Goal: Task Accomplishment & Management: Complete application form

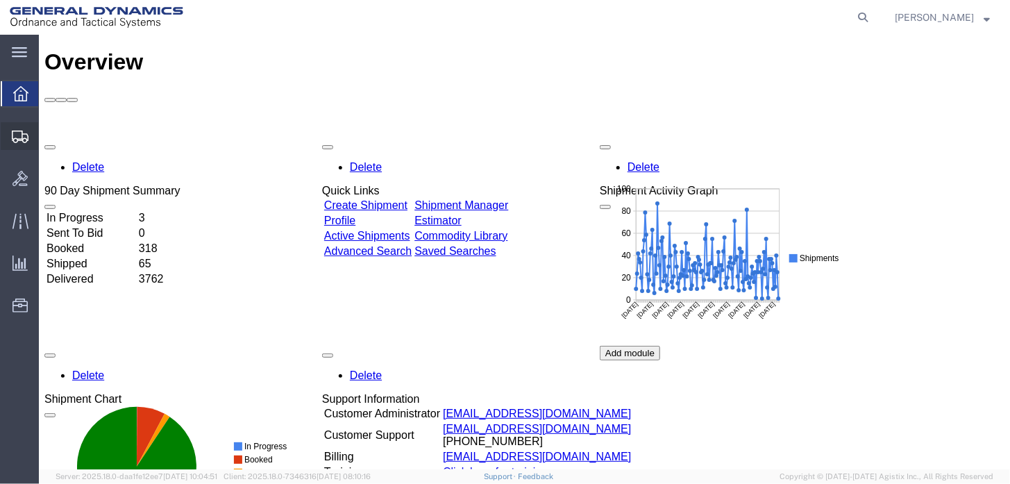
click at [0, 0] on span "Create Shipment" at bounding box center [0, 0] width 0 height 0
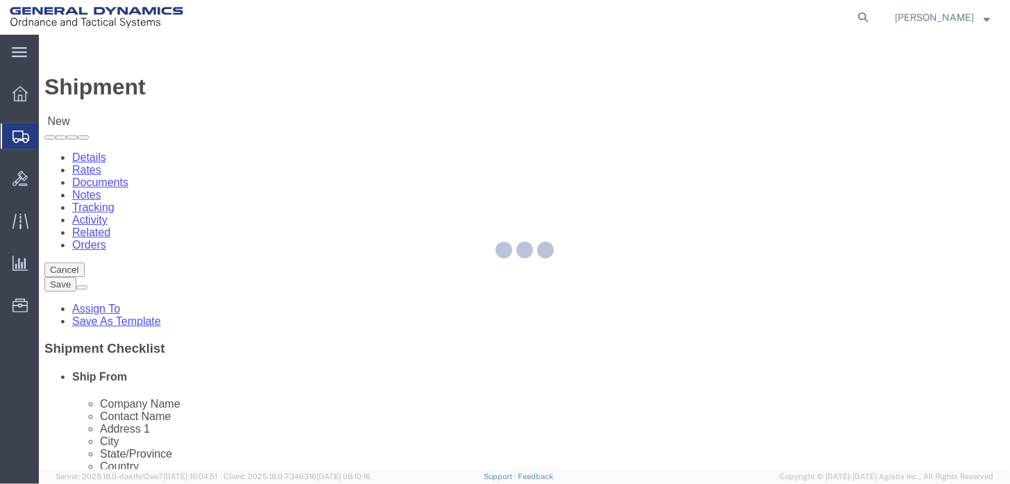
select select
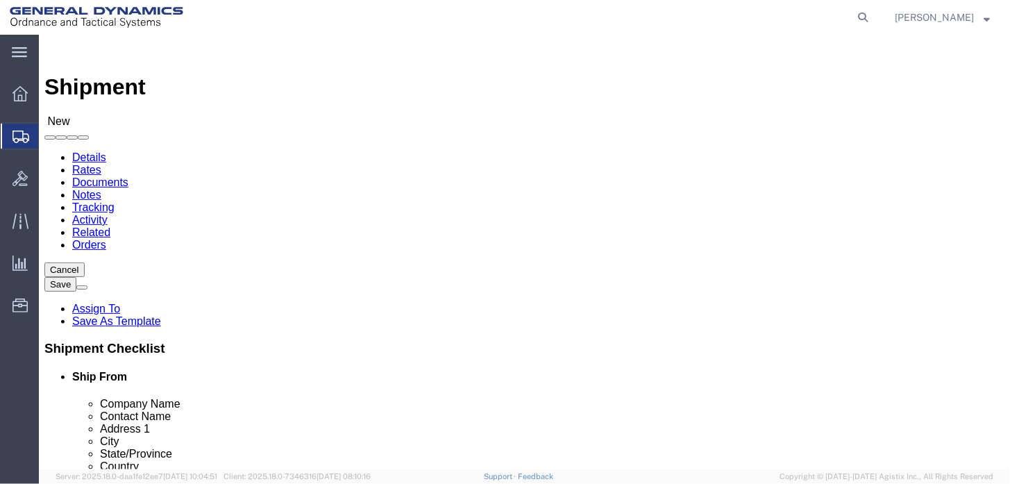
select select "318"
select select "AL"
select select "MYPROFILE"
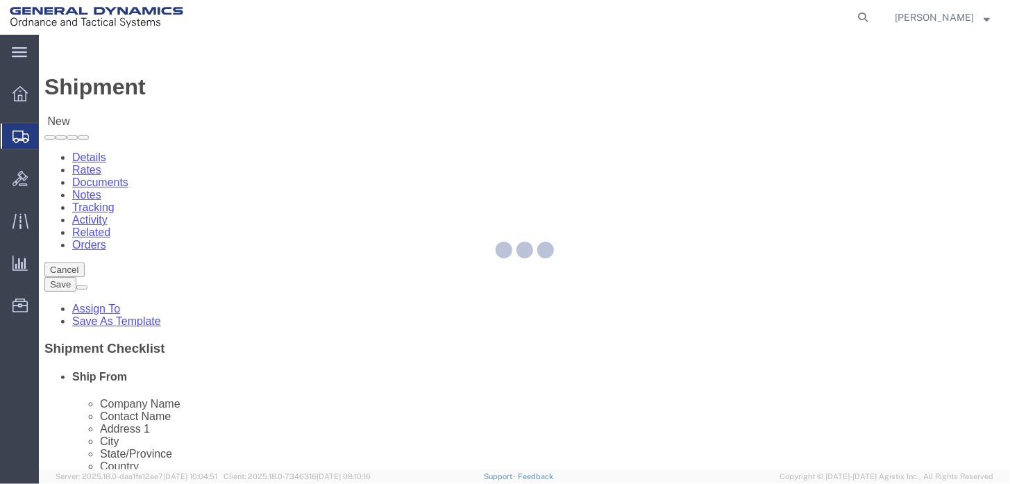
select select "AL"
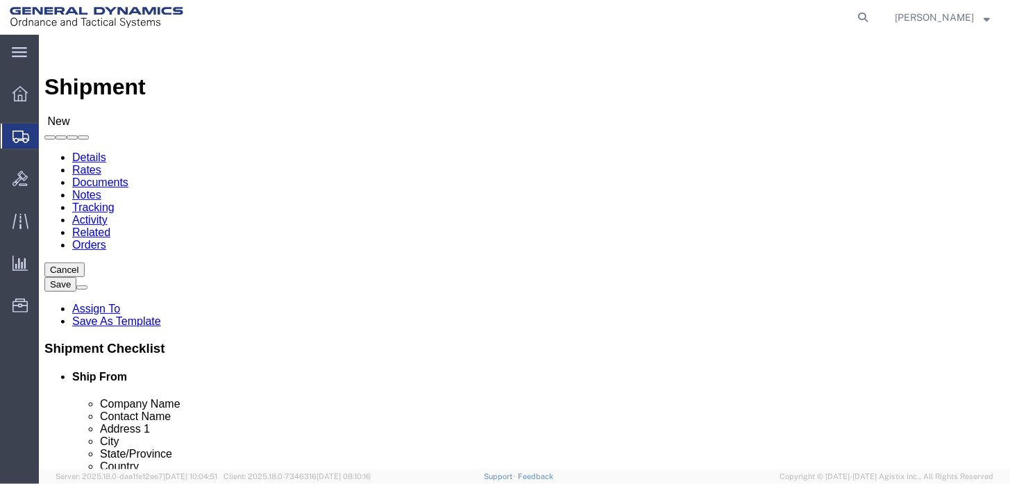
click span
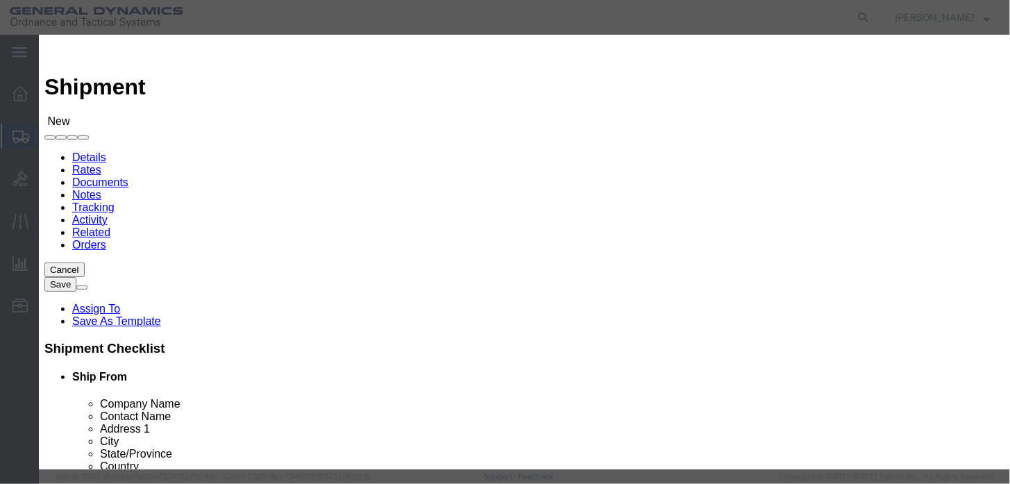
click link "R"
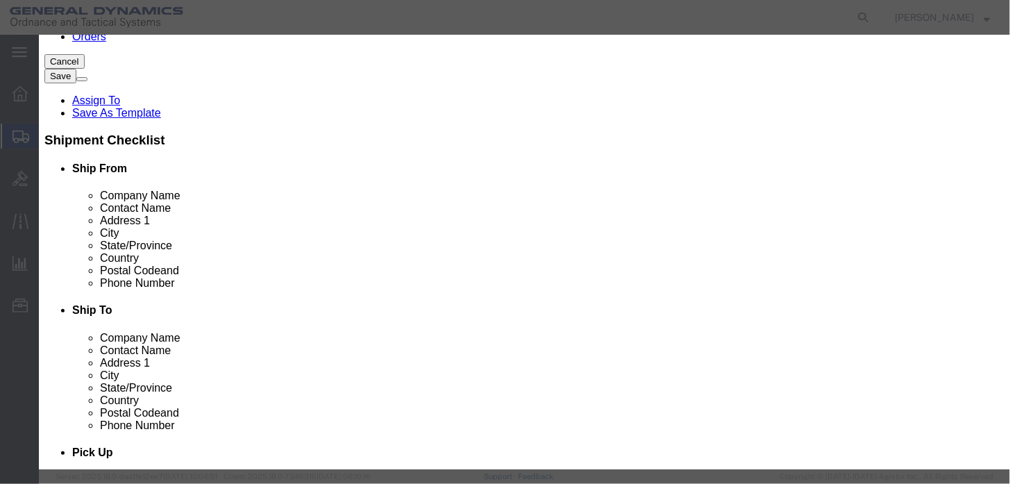
click icon "button"
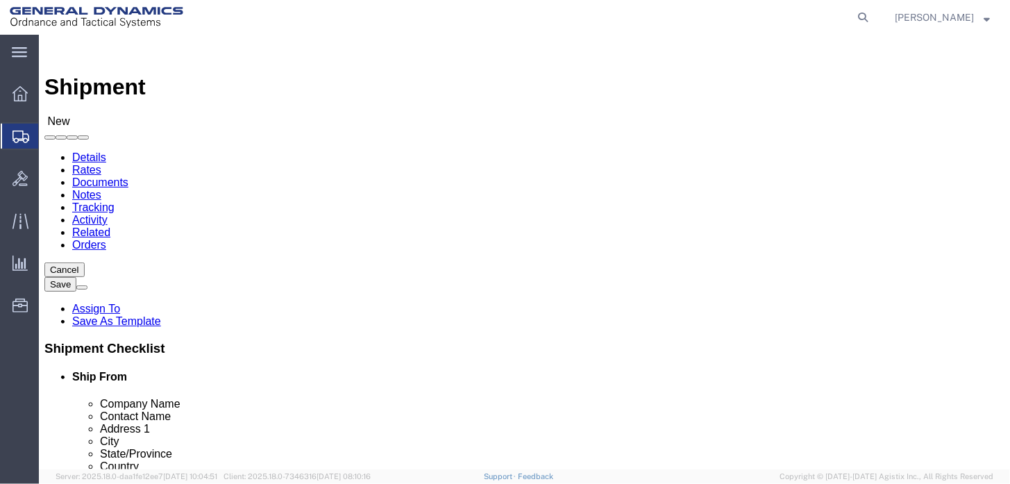
click input "text"
click span
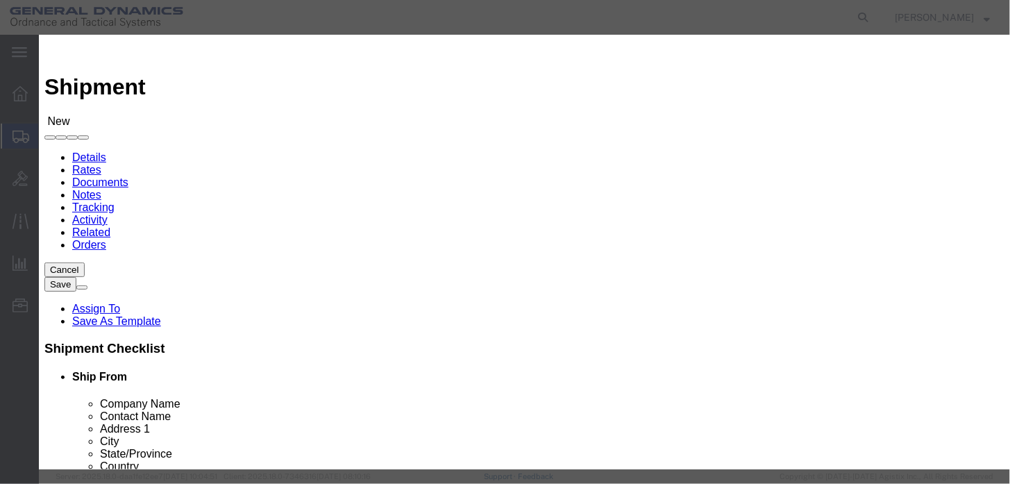
click link "R"
click td "RAYTHEON COMPANY"
click button "Select"
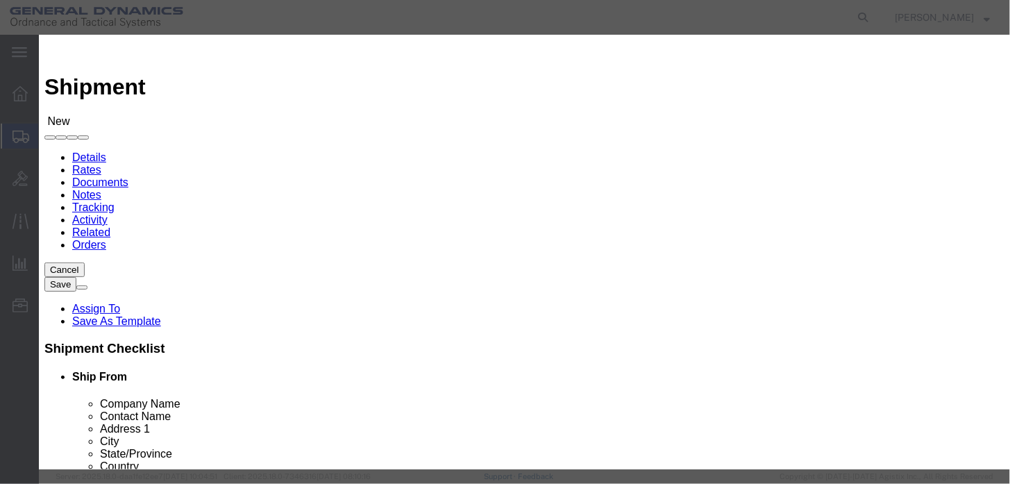
select select "AZ"
click button "Close"
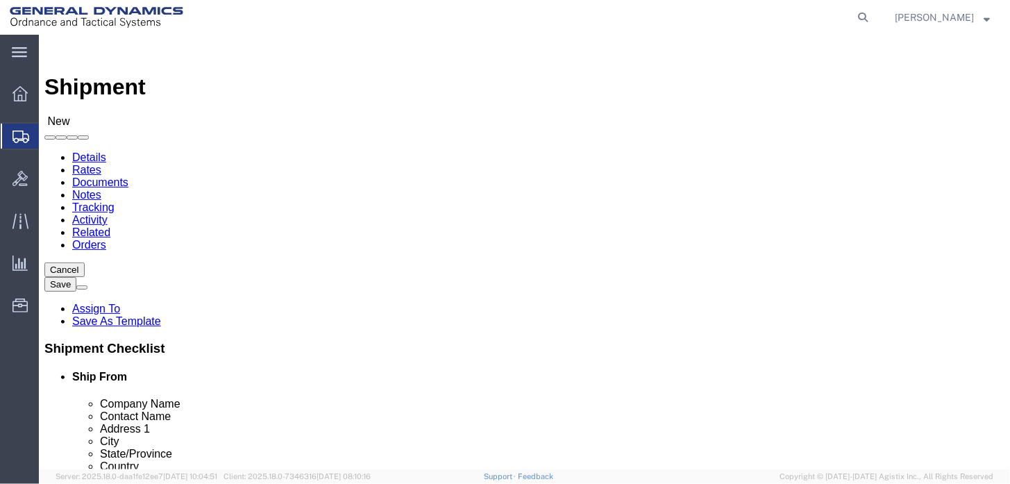
click input "text"
click input "RAYTHEON MISSILE & DEFENSE"
type input "RAYTHEON MISSILE & DEFENSE"
click label "Company Alias"
drag, startPoint x: 586, startPoint y: 285, endPoint x: 434, endPoint y: 285, distance: 152.6
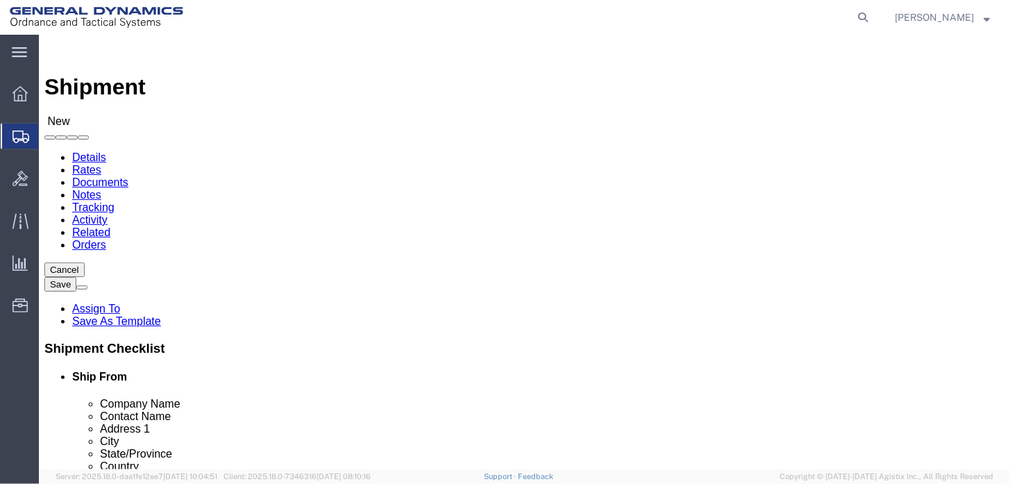
click div "Contact Name"
type input "RECEIVING"
type input "[STREET_ADDRESS]"
type input "[GEOGRAPHIC_DATA]"
type input "G"
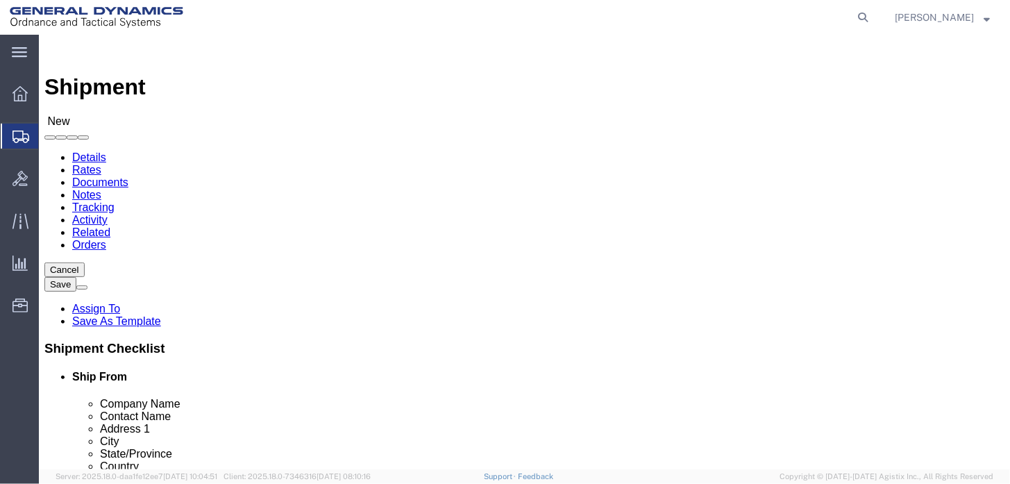
type input "G"
click input "GA"
type input "G"
select select "GA"
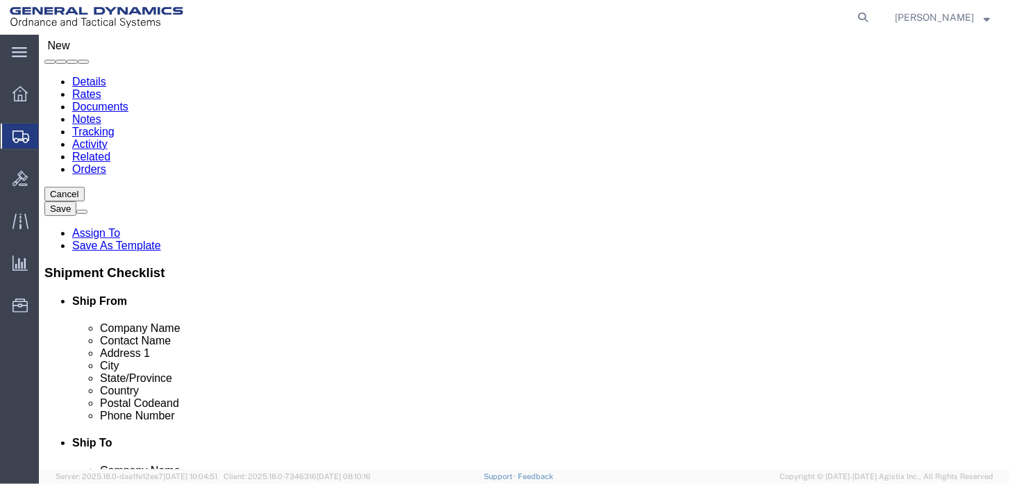
scroll to position [208, 0]
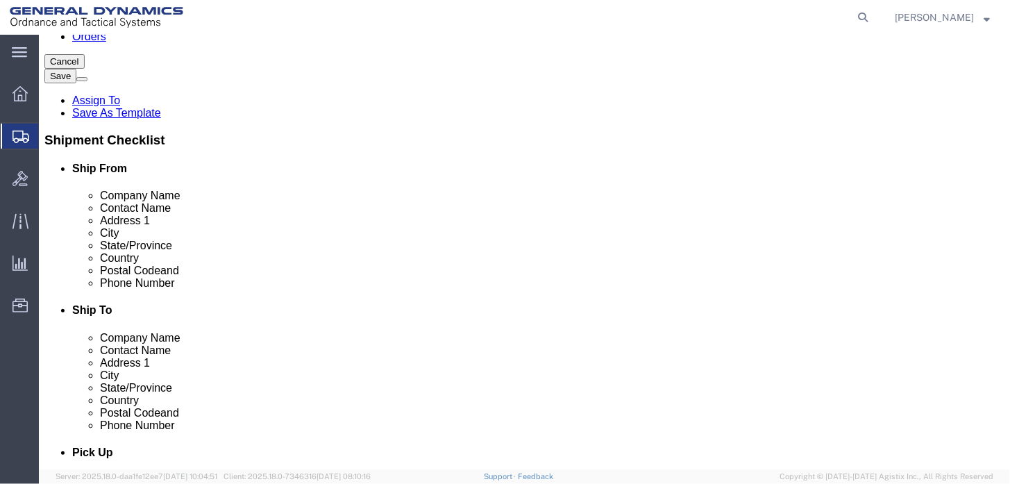
drag, startPoint x: 528, startPoint y: 232, endPoint x: 448, endPoint y: 239, distance: 80.0
click div "Postal Code"
type input "30349"
click input "text"
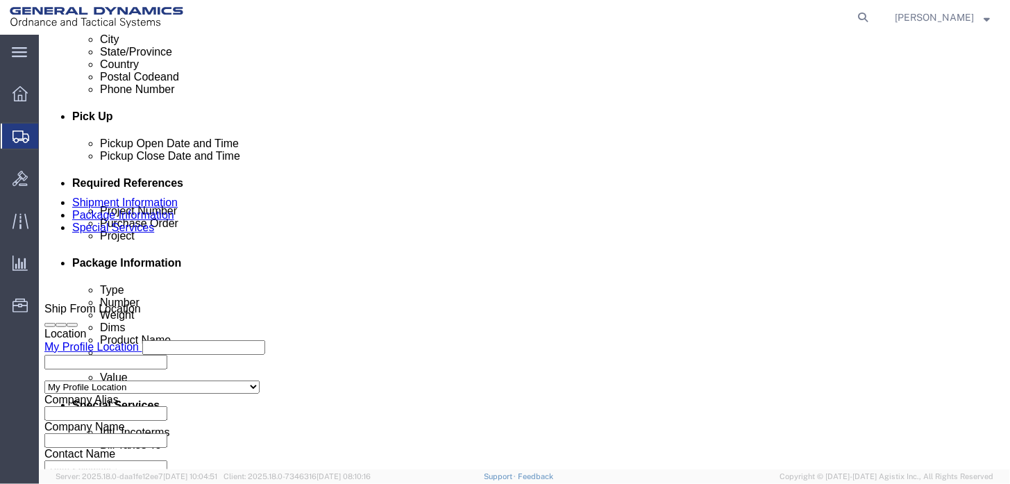
scroll to position [694, 0]
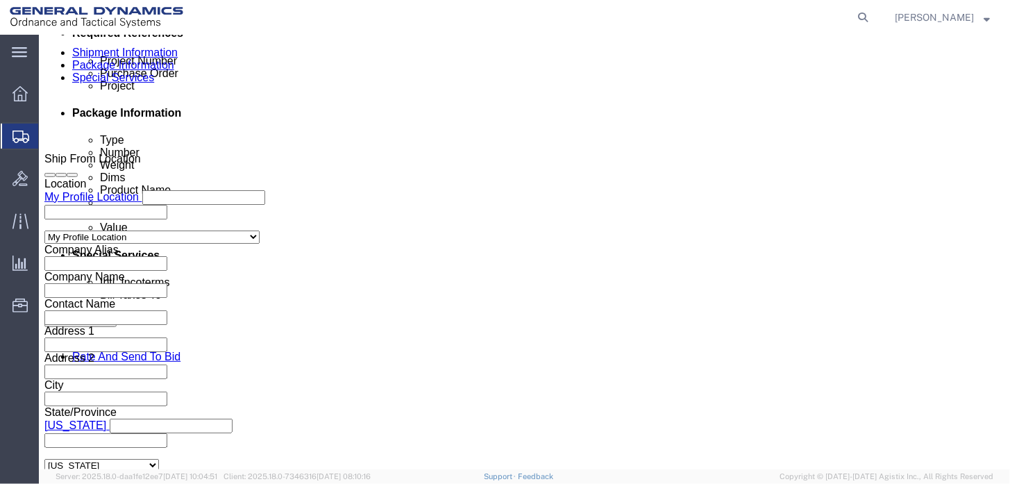
click input "text"
type input "45000031"
click input "text"
type input "4202575358"
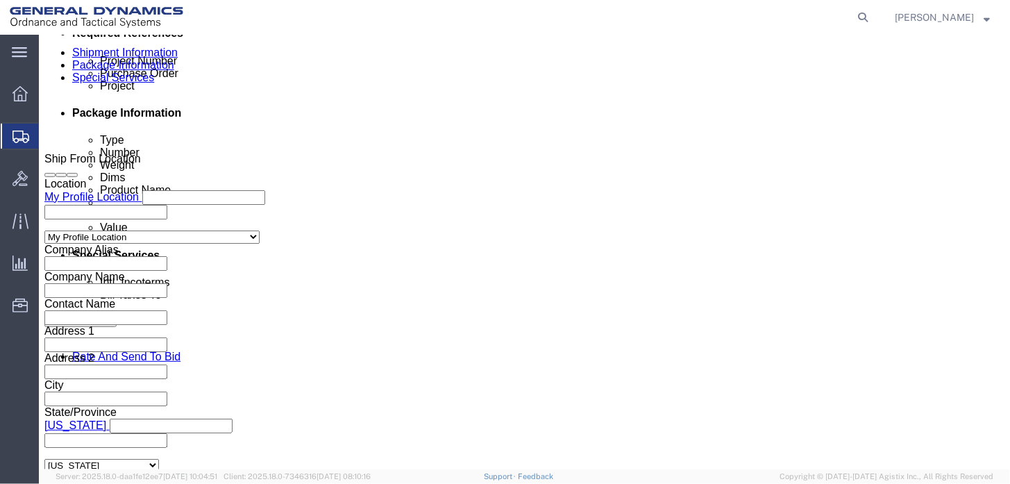
click div "Project"
drag, startPoint x: 556, startPoint y: 269, endPoint x: 569, endPoint y: 267, distance: 13.3
click div "Project"
click input "text"
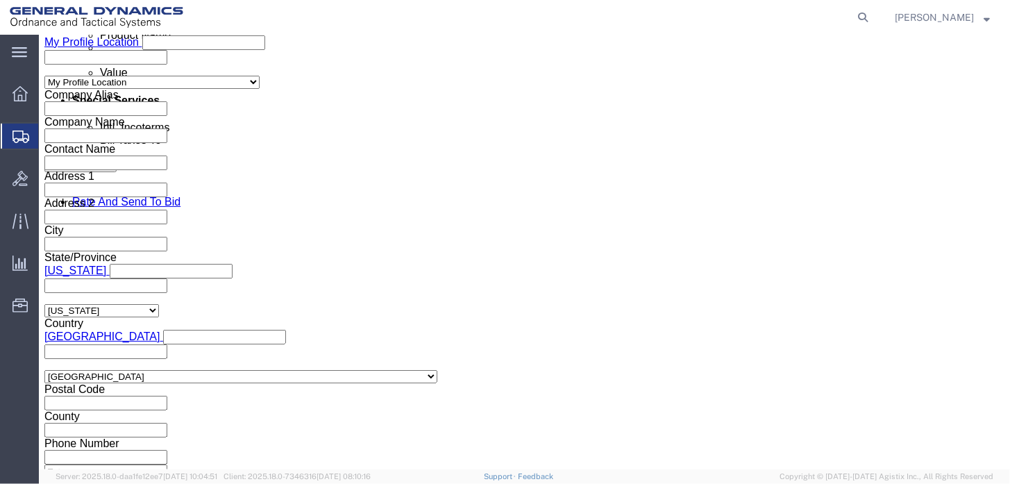
scroll to position [865, 0]
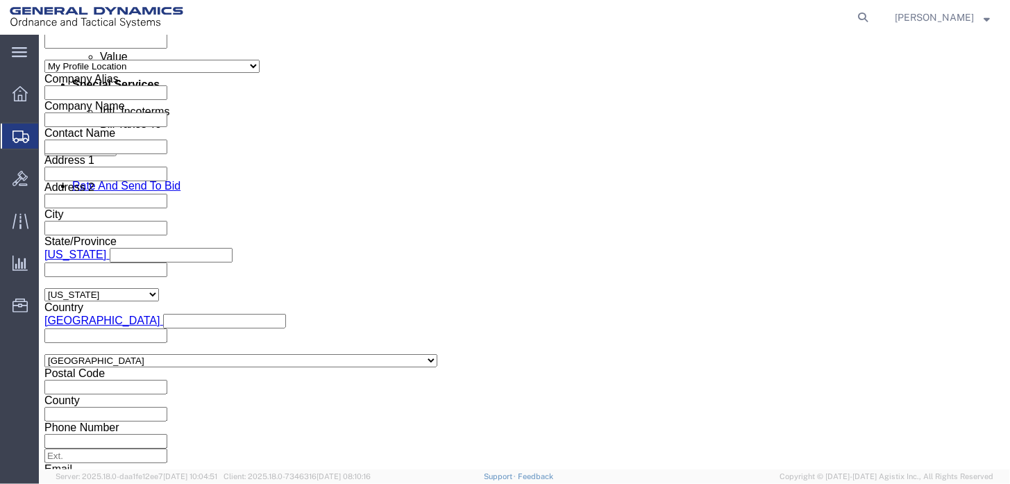
type input "100036086"
click select "Select Air Less than Truckload Multi-Leg Ocean Freight Rail Small Parcel Truckl…"
select select "SMAL"
click select "Select Air Less than Truckload Multi-Leg Ocean Freight Rail Small Parcel Truckl…"
click button "Continue"
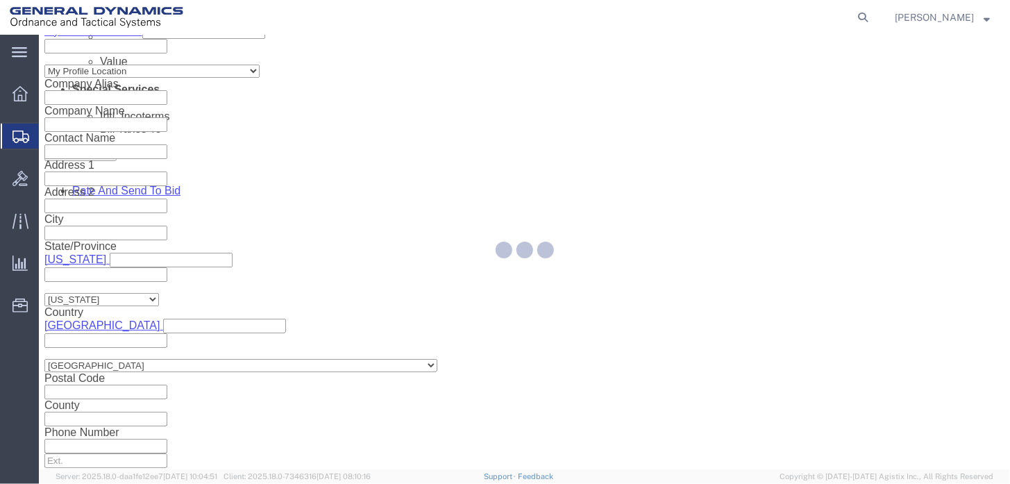
scroll to position [31, 0]
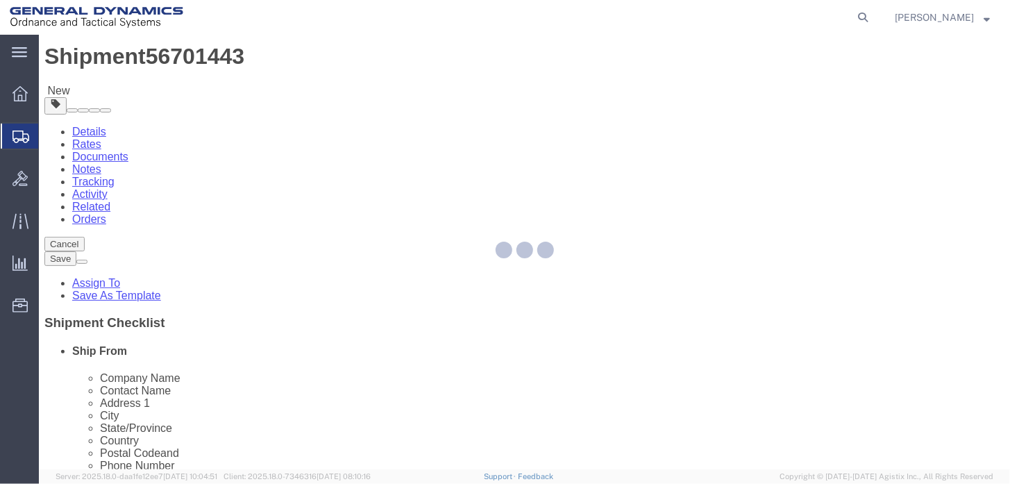
select select "YRPK"
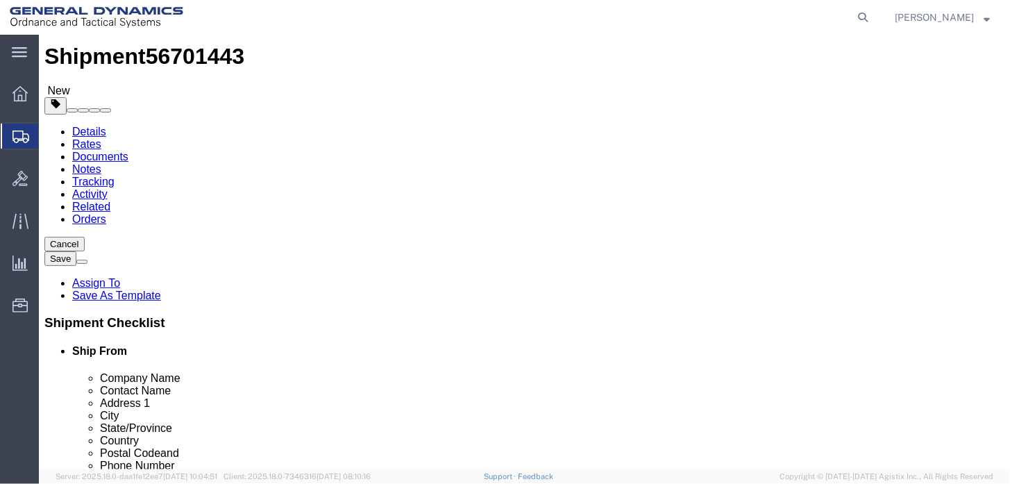
drag, startPoint x: 178, startPoint y: 260, endPoint x: 114, endPoint y: 260, distance: 63.1
click div "Number 1"
type input "3"
click input "text"
type input "16"
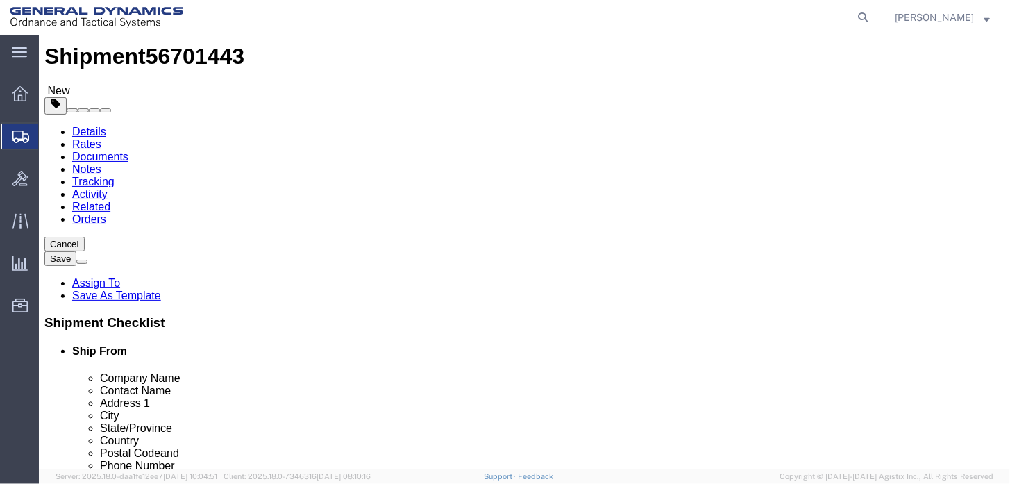
type input "19"
type input "5"
drag, startPoint x: 163, startPoint y: 315, endPoint x: 110, endPoint y: 321, distance: 53.7
click div "Weight 0.00 Select kgs lbs Ship. t°"
type input "36"
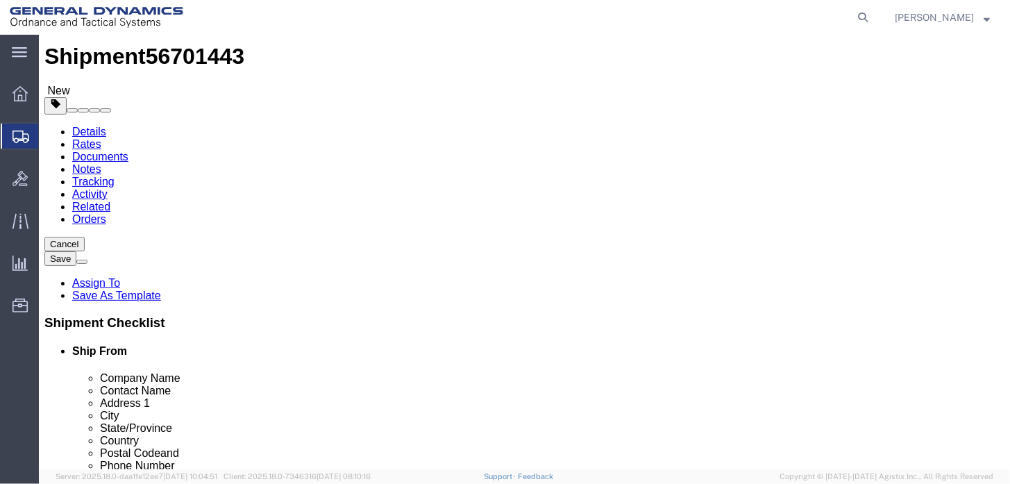
click div "x Package Type Select Envelope Large Box Medium Box PAK Rack Small Box Tube You…"
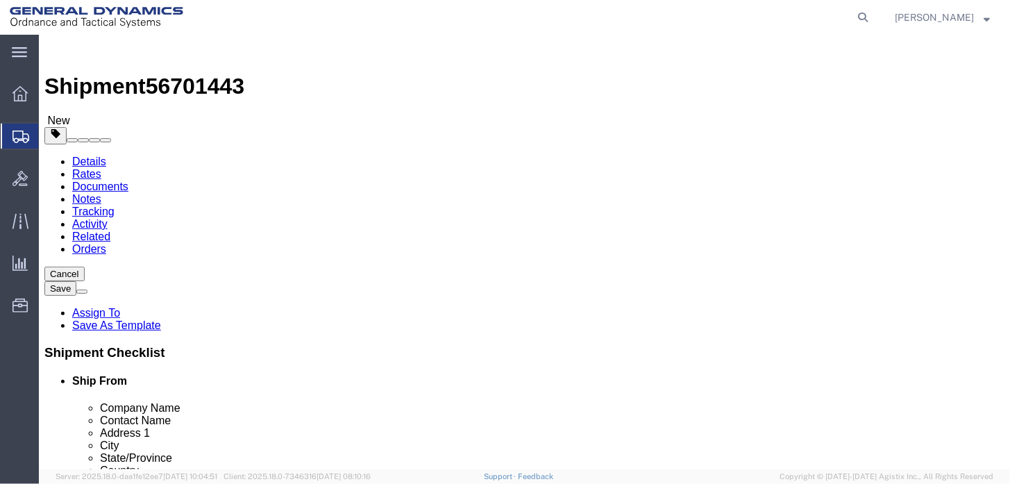
scroll to position [0, 0]
click div "x Package Type Select Envelope Large Box Medium Box PAK Rack Small Box Tube You…"
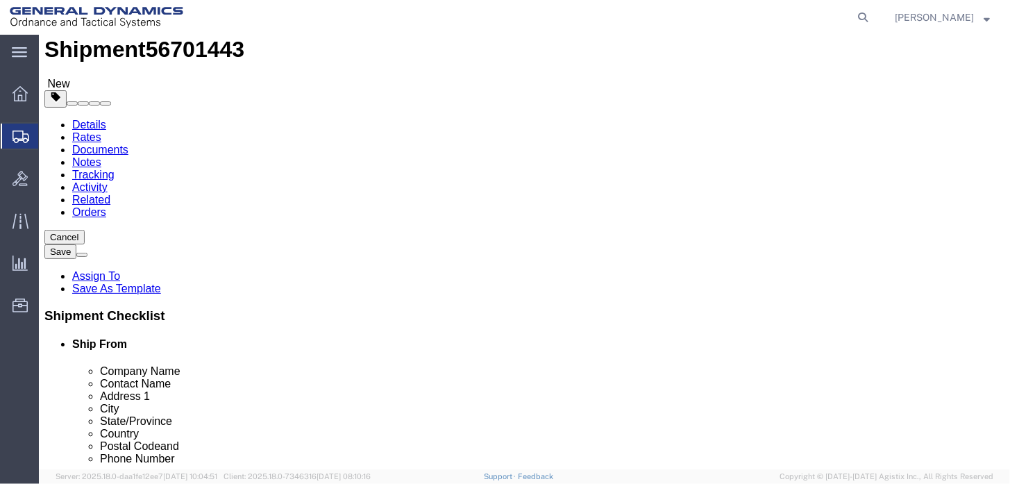
scroll to position [111, 0]
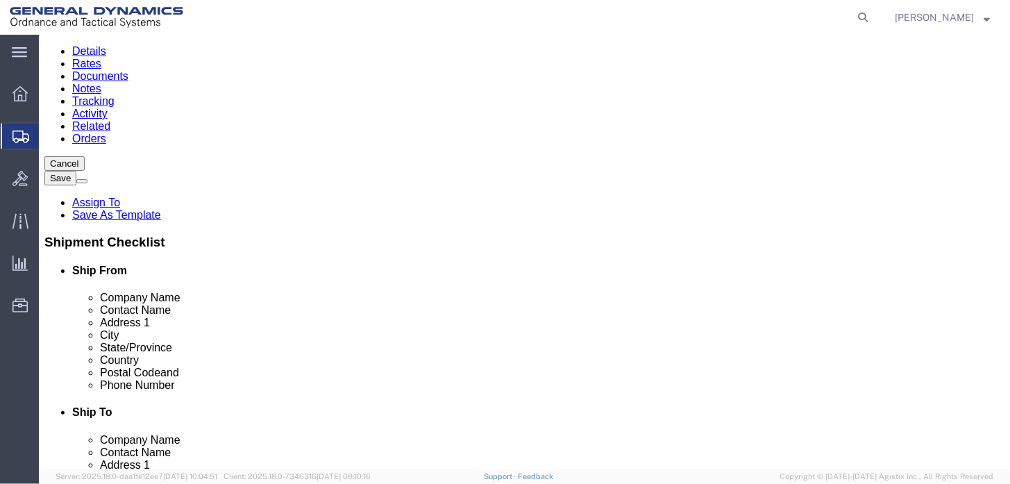
click div "x Package Type Select Envelope Large Box Medium Box PAK Rack Small Box Tube You…"
drag, startPoint x: 638, startPoint y: 377, endPoint x: 478, endPoint y: 350, distance: 162.0
click button "Continue"
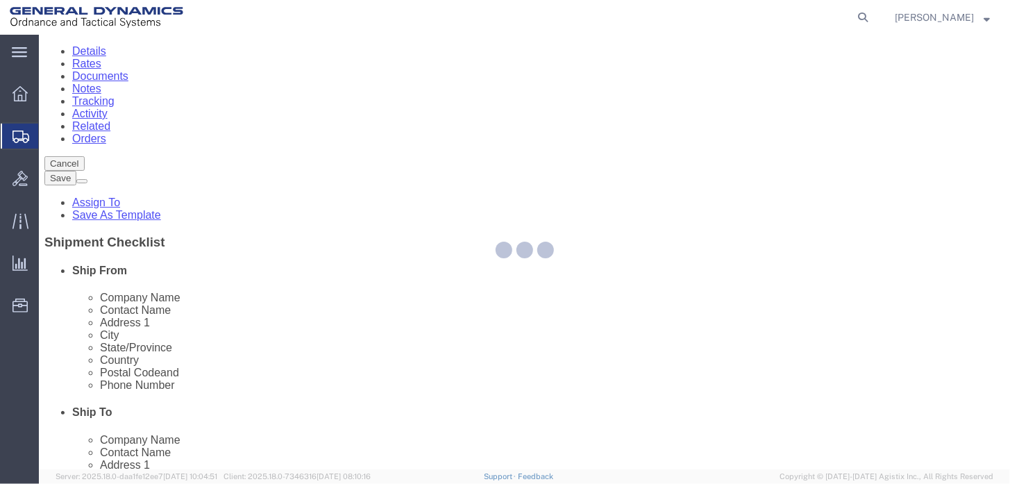
select select
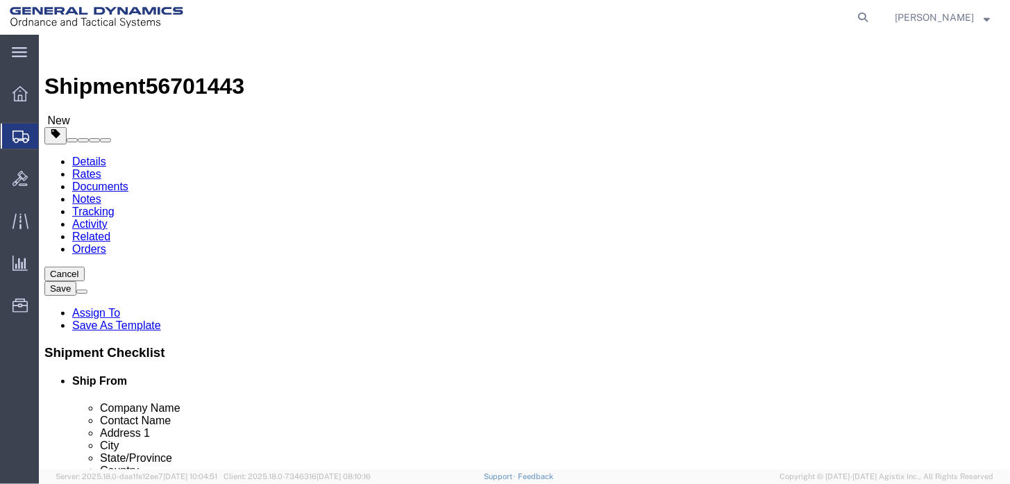
scroll to position [0, 0]
click button "Rate Shipment"
click icon
click link "Add Package"
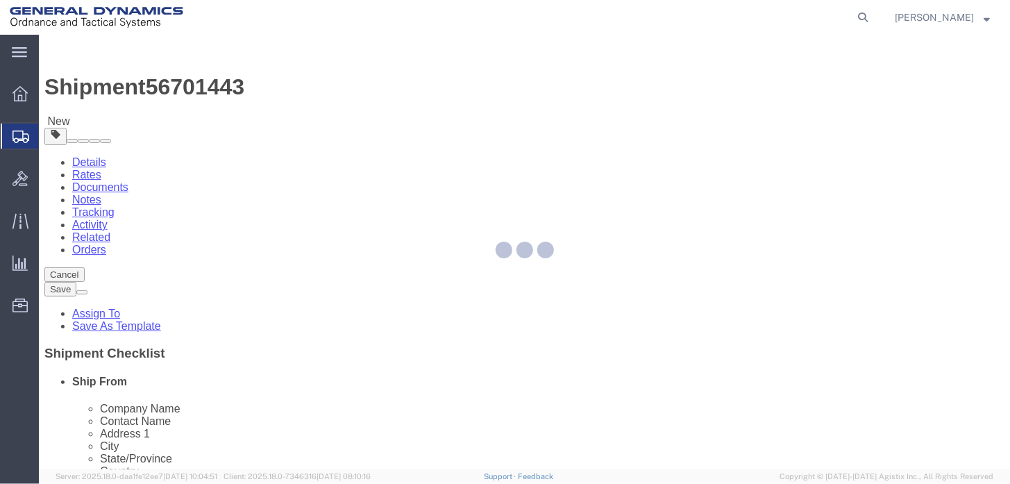
select select "YRPK"
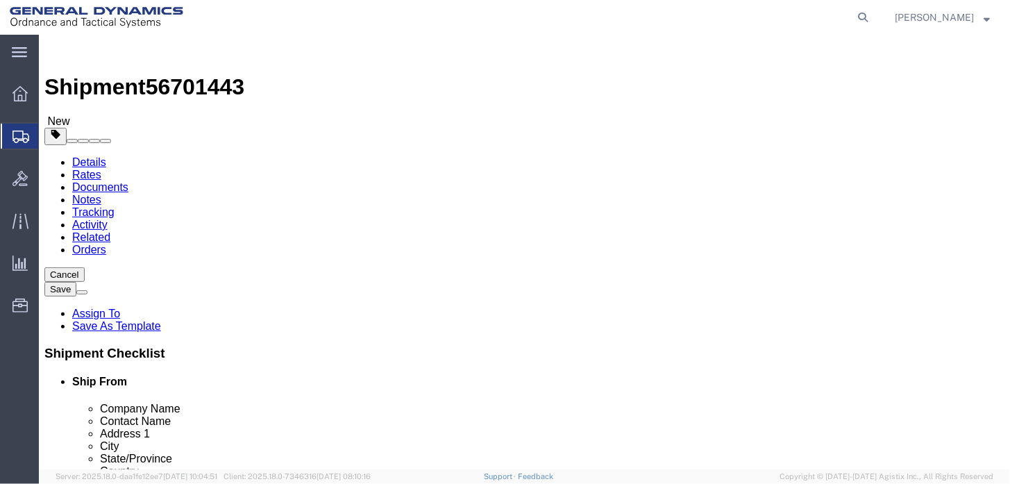
click span "button"
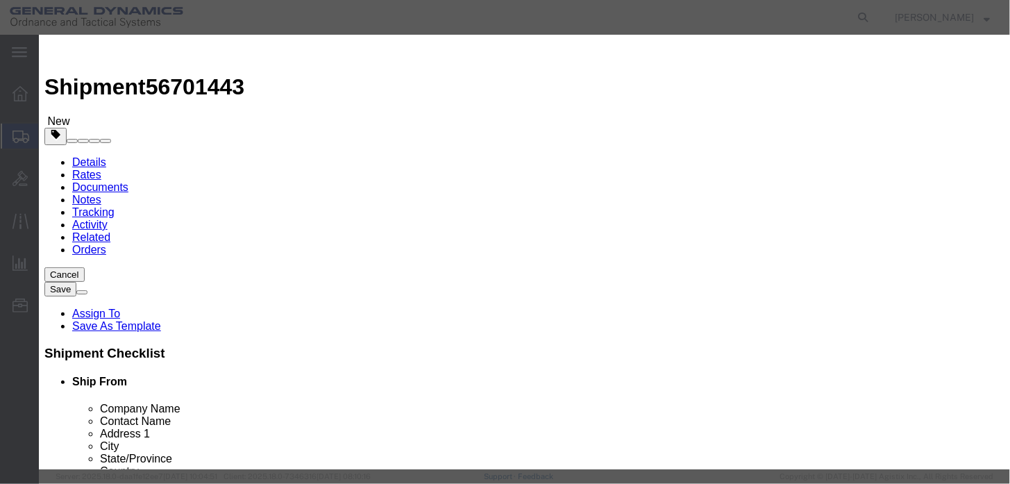
click button "Yes"
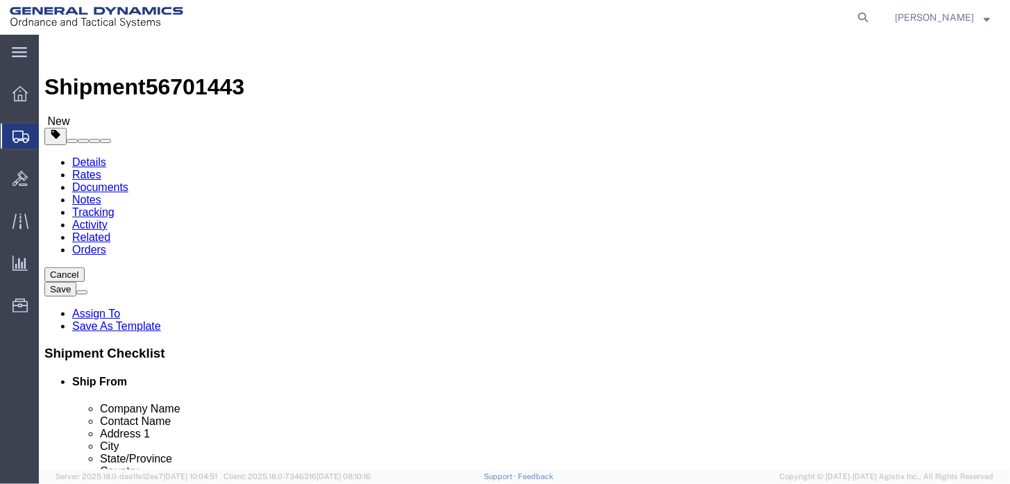
click div "3 x Your Packaging Package Type Select Envelope Large Box Medium Box PAK Rack S…"
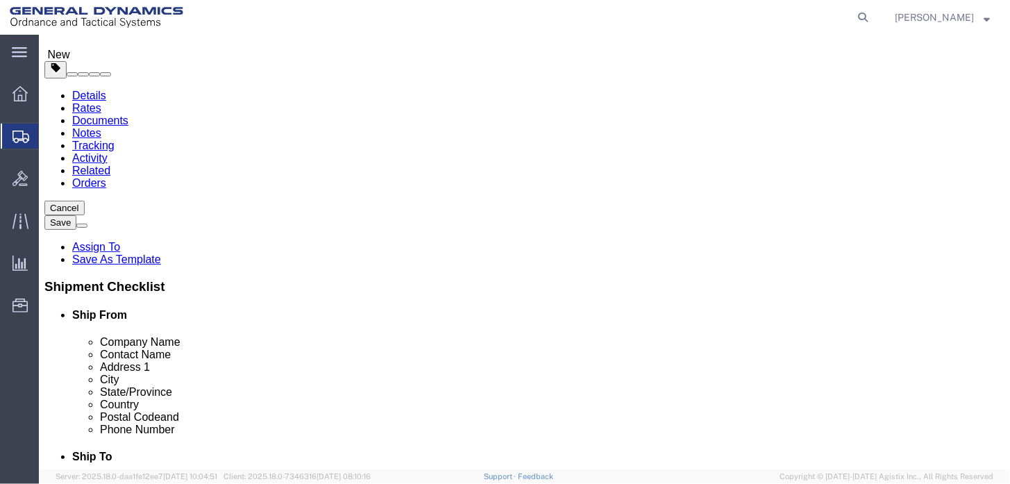
scroll to position [42, 0]
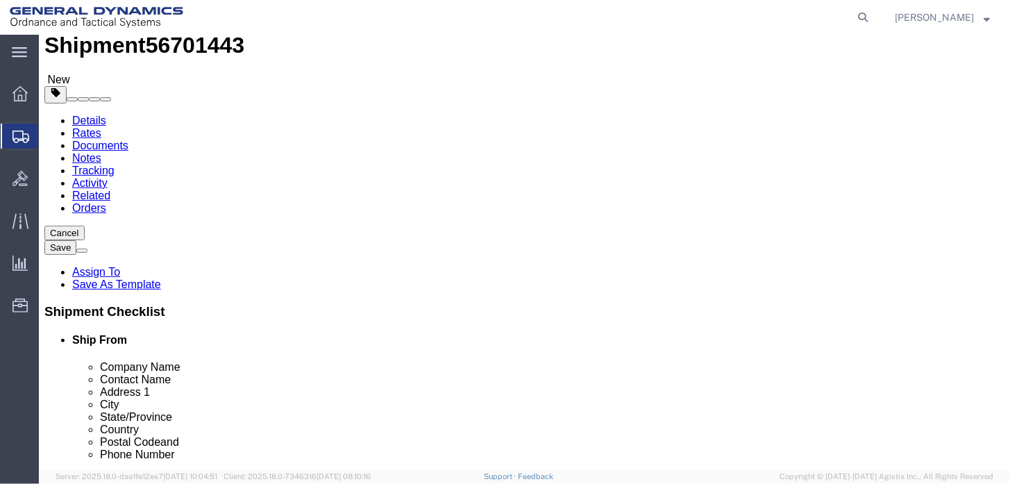
click select "Select Envelope Large Box Medium Box PAK Rack Small Box Tube Your Packaging"
click input "checkbox"
checkbox input "false"
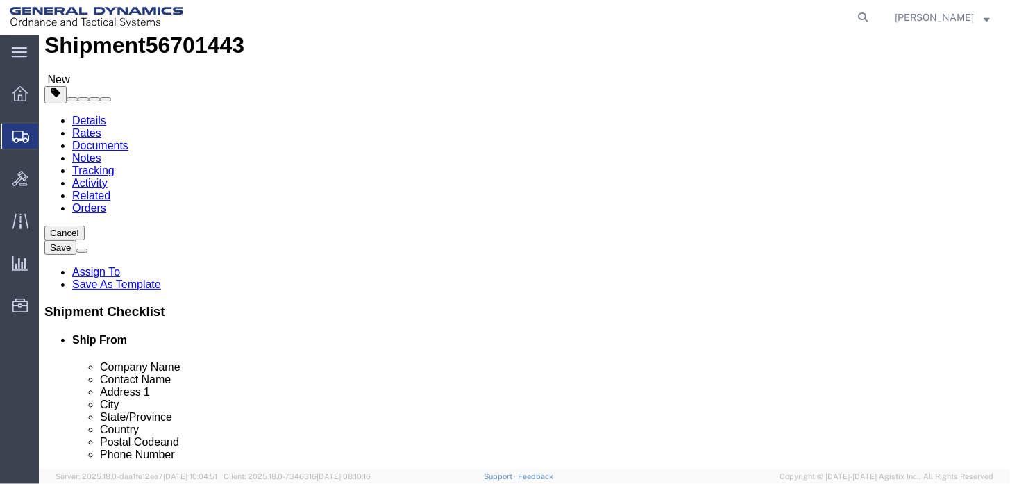
click link "Add Content"
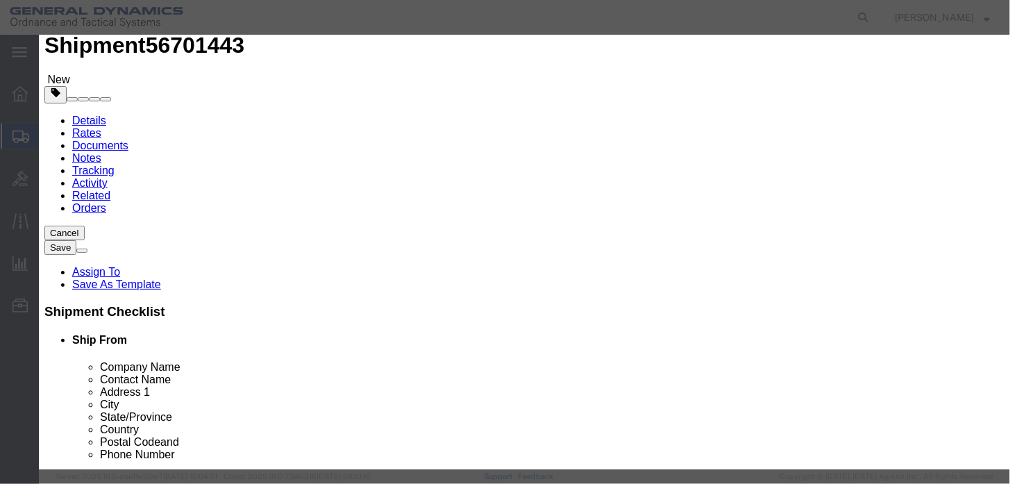
click input "text"
type input "CSA"
type input "36"
click input "text"
type input "1"
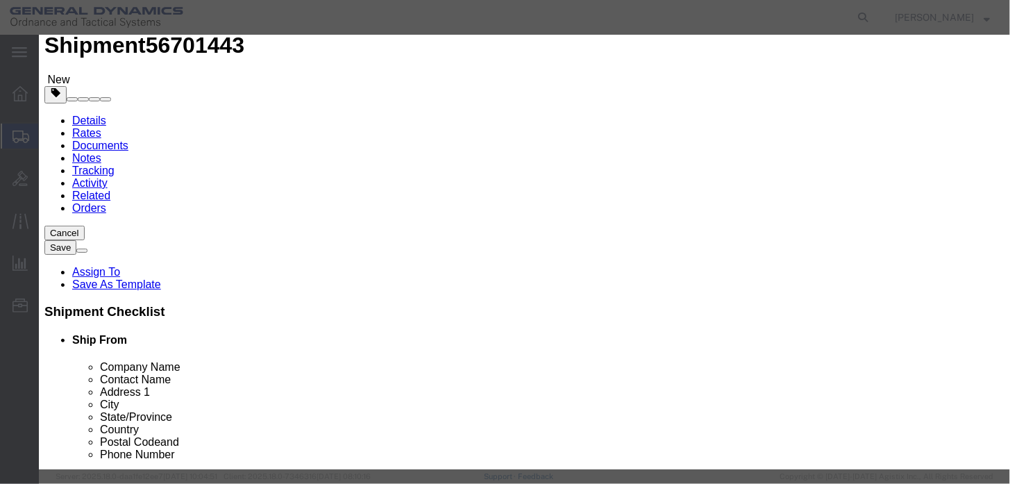
select select "USD"
click select "Select 50 55 60 65 70 85 92.5 100 125 175 250 300 400"
select select "50"
click select "Select 50 55 60 65 70 85 92.5 100 125 175 250 300 400"
click button "Save & Close"
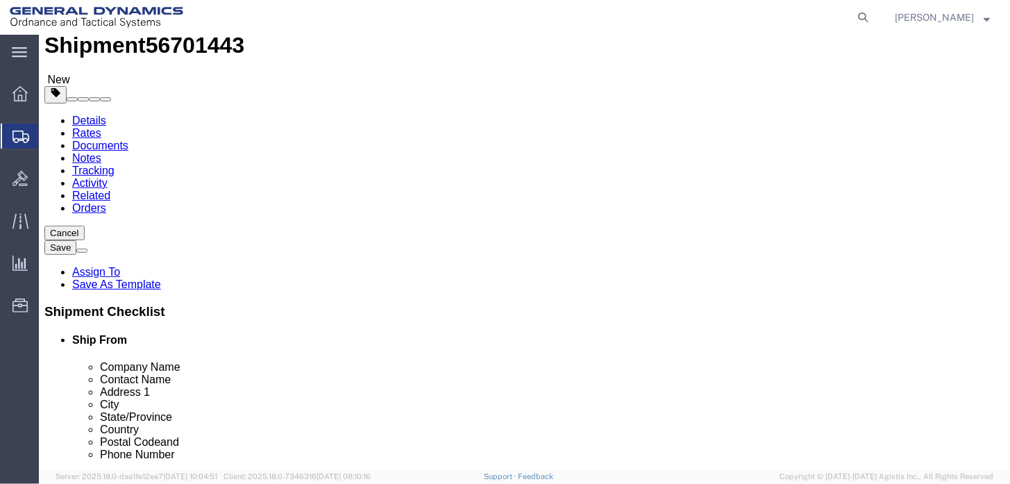
click button "Rate Shipment"
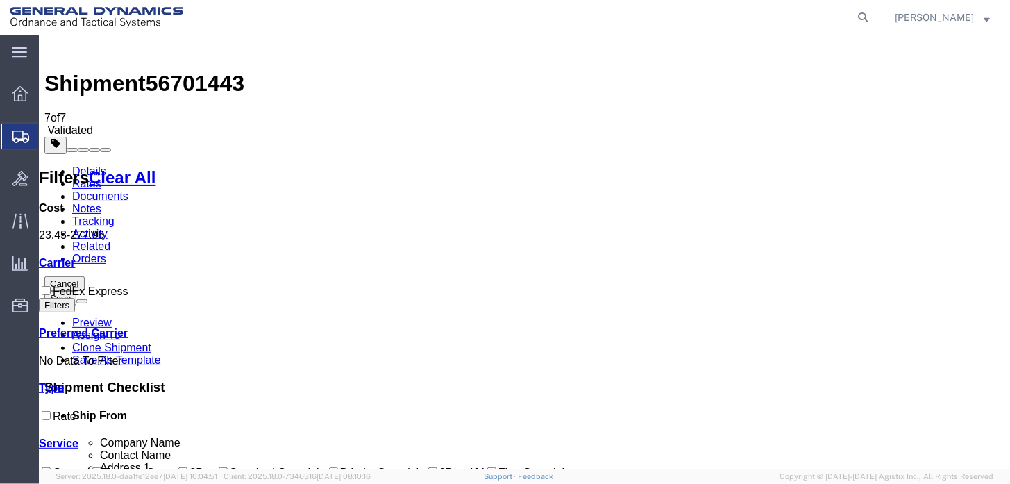
scroll to position [0, 0]
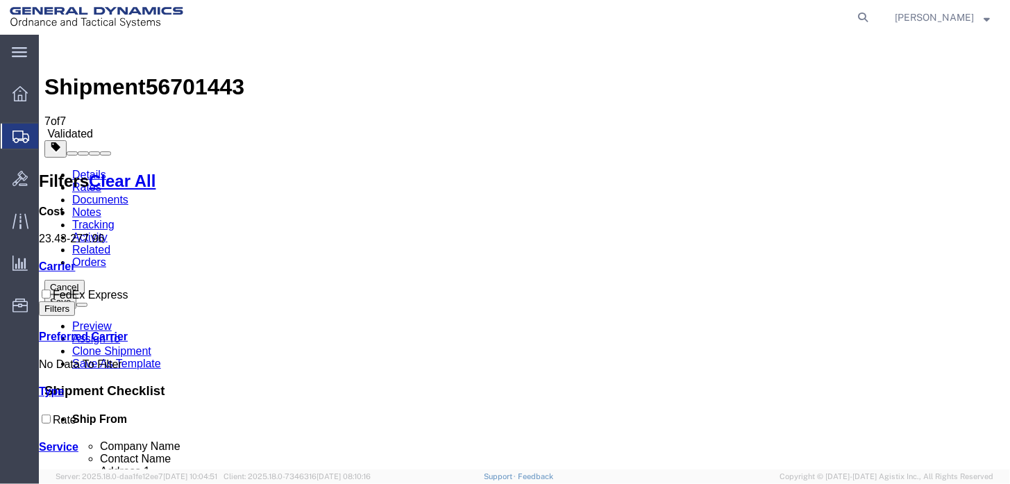
drag, startPoint x: 654, startPoint y: 304, endPoint x: 944, endPoint y: 316, distance: 290.3
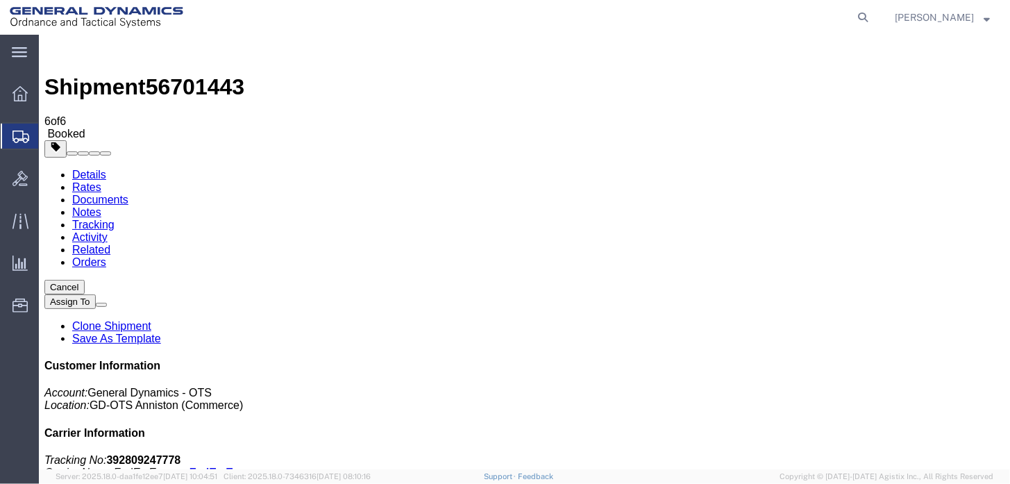
click at [151, 319] on link "Clone Shipment" at bounding box center [110, 325] width 79 height 12
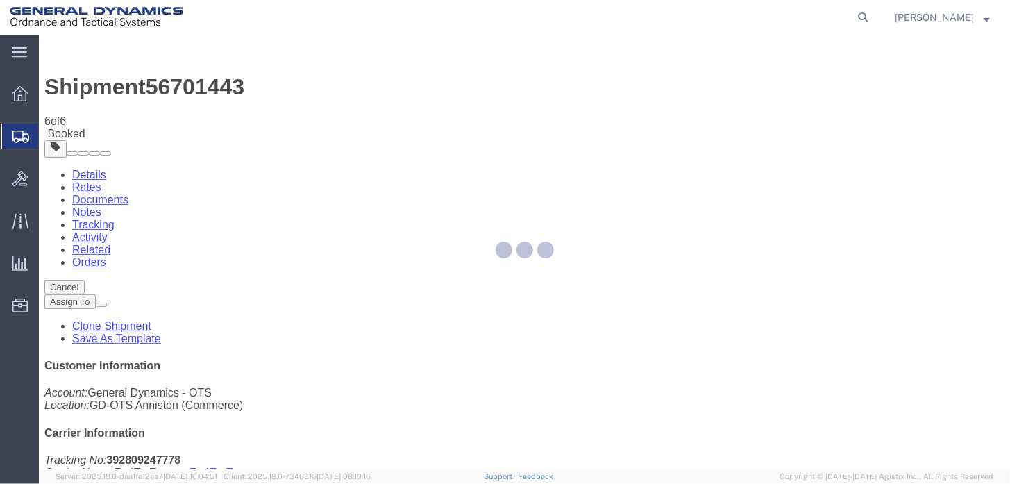
select select "318"
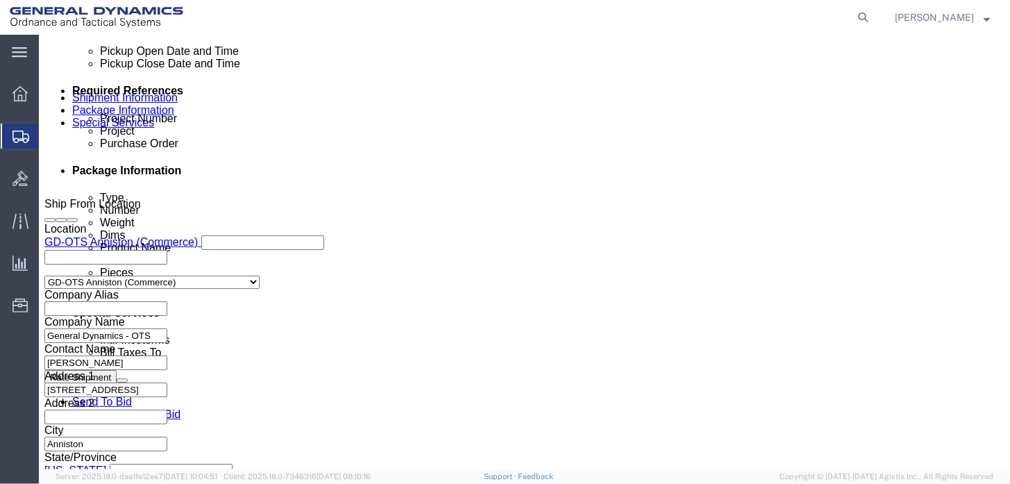
scroll to position [694, 0]
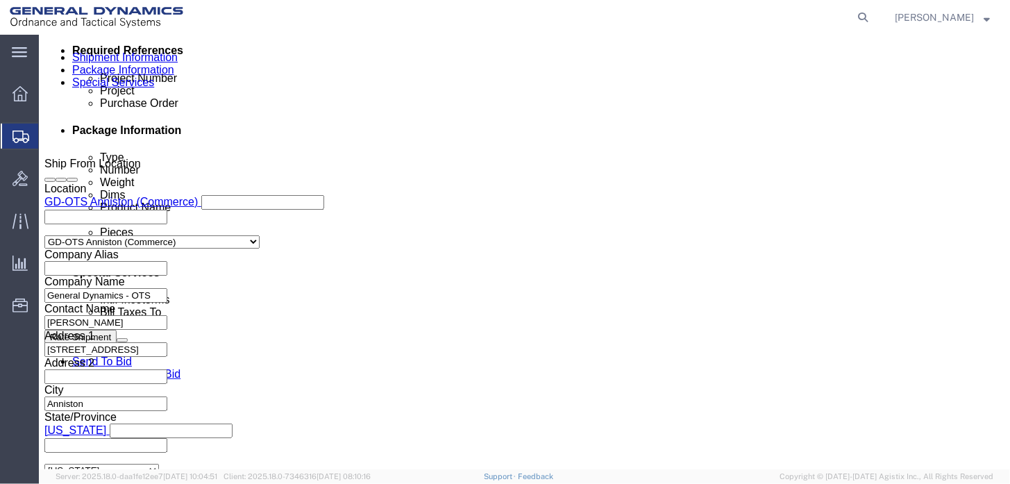
drag, startPoint x: 636, startPoint y: 268, endPoint x: 592, endPoint y: 268, distance: 44.4
click input "4202575358"
drag, startPoint x: 403, startPoint y: 267, endPoint x: 316, endPoint y: 268, distance: 86.7
click div "Project 100036086"
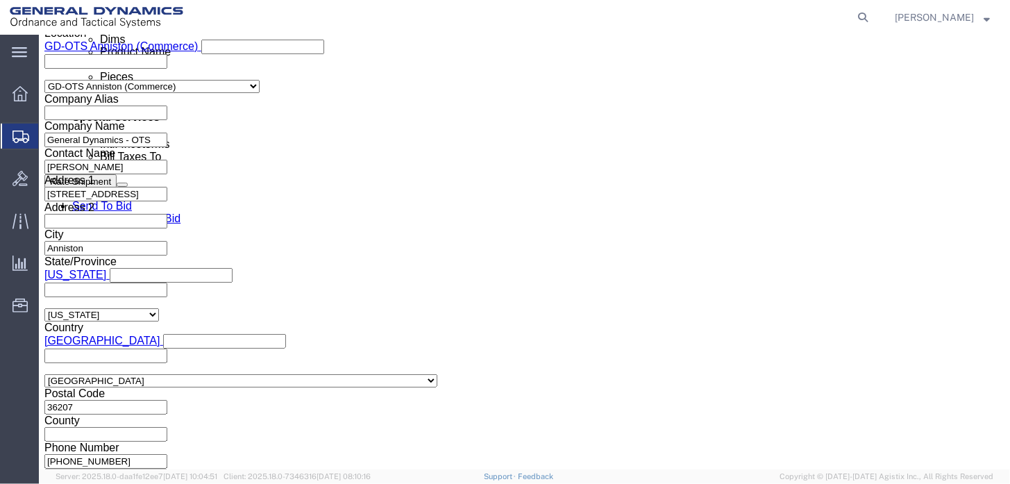
scroll to position [865, 0]
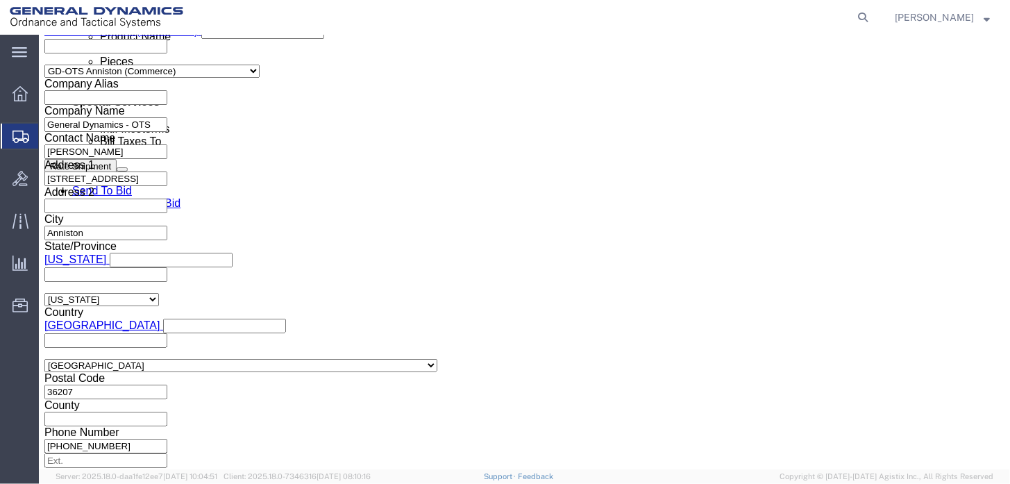
type input "100036080"
click button "Continue"
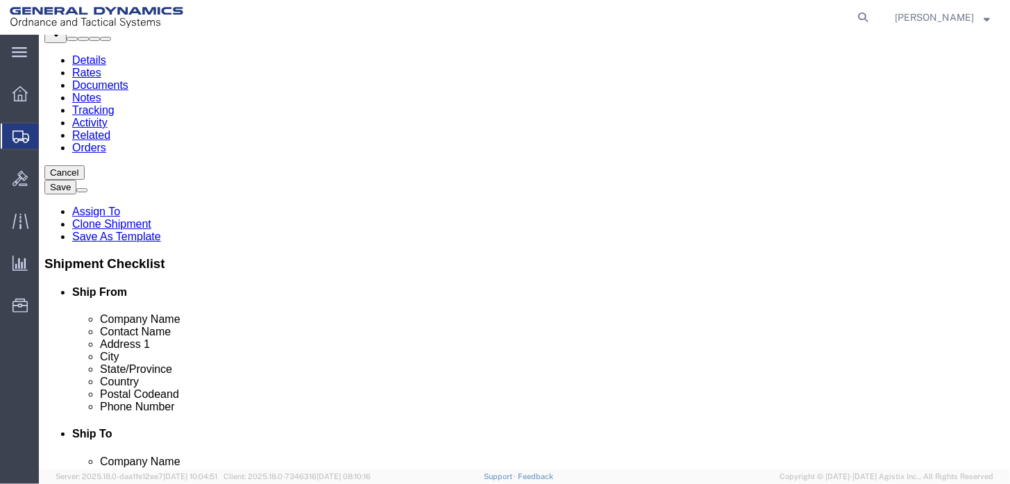
drag, startPoint x: 113, startPoint y: 189, endPoint x: 89, endPoint y: 190, distance: 24.3
click div "Number Number of packages of specified package type and dimensions 1"
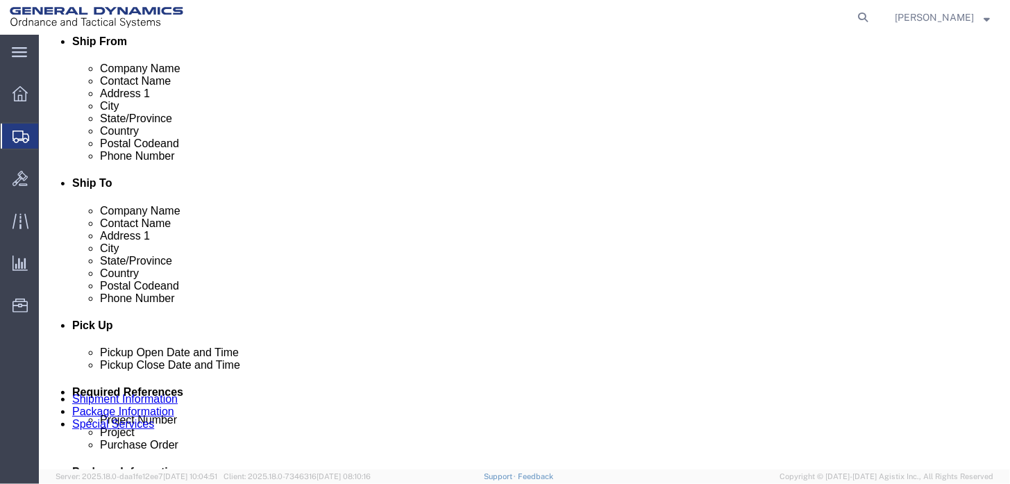
scroll to position [241, 0]
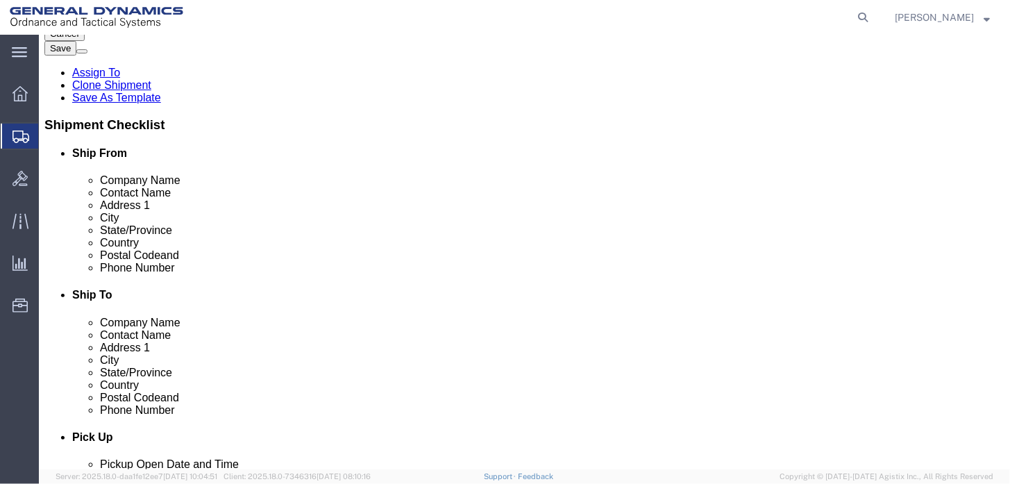
click span "button"
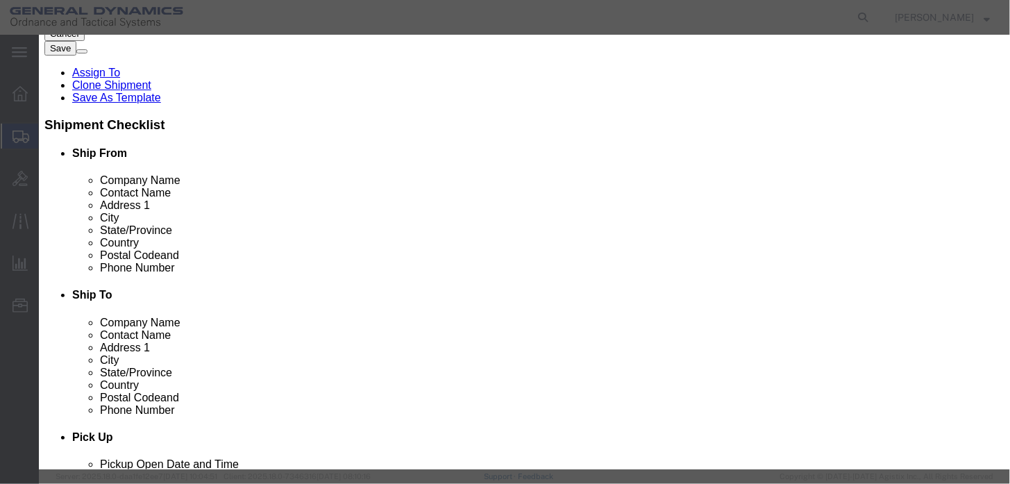
click button "Yes"
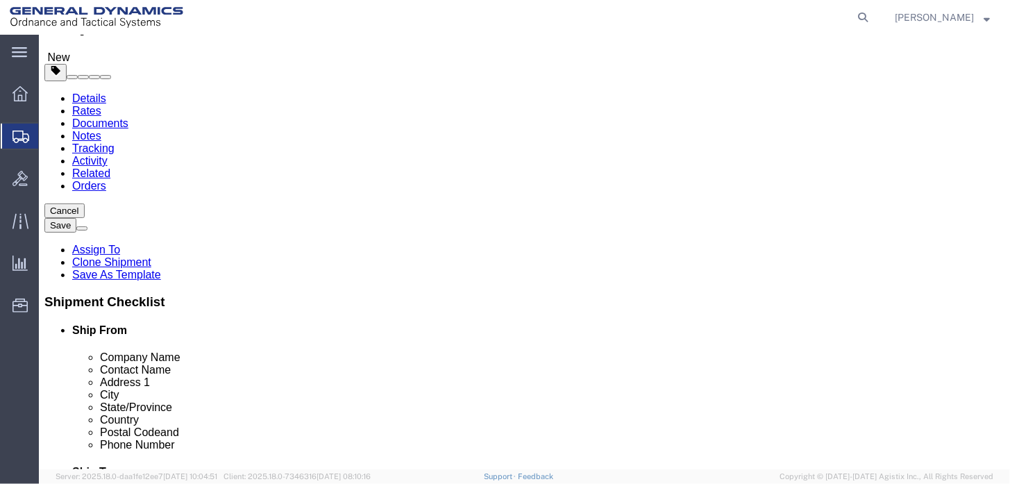
scroll to position [0, 0]
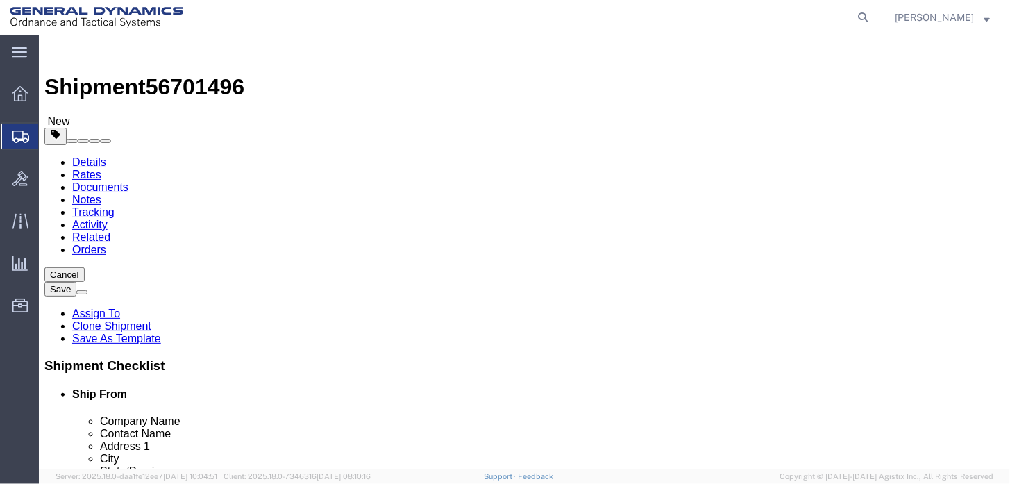
click span "button"
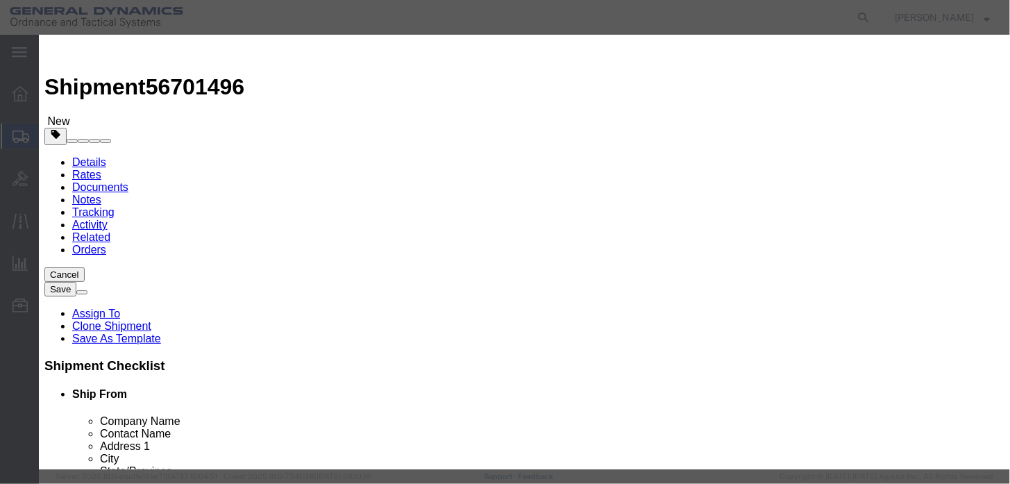
click button "Yes"
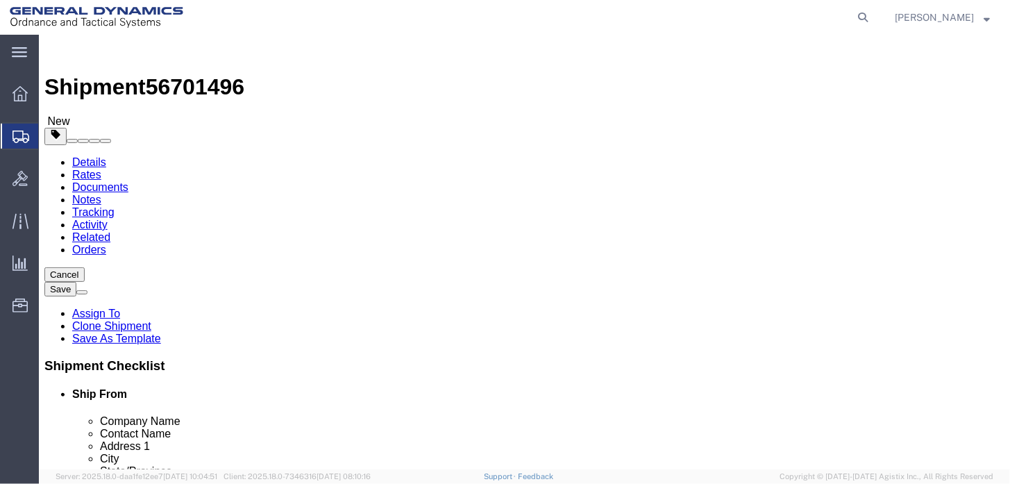
drag, startPoint x: 144, startPoint y: 294, endPoint x: 74, endPoint y: 294, distance: 70.8
click div "Number 1"
type input "13"
drag, startPoint x: 169, startPoint y: 342, endPoint x: 32, endPoint y: 346, distance: 137.4
click div "Weight 12.00 Select kgs lbs Ship. t°"
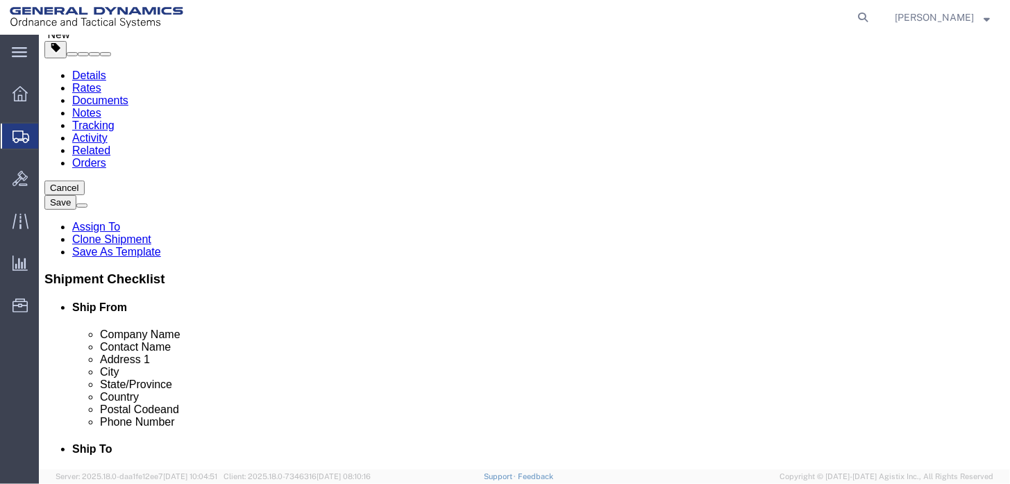
scroll to position [182, 0]
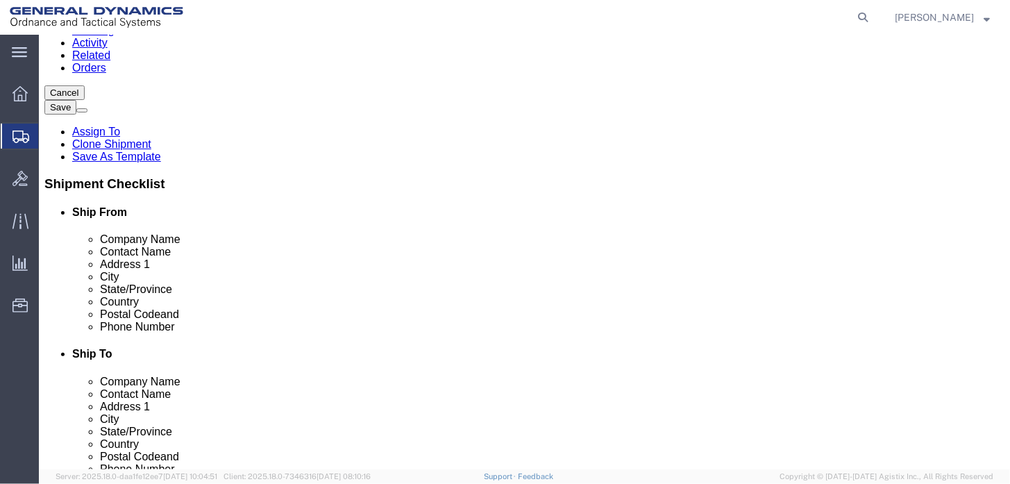
type input "156"
click div "13 x Your Packaging Package Type Select Envelope Large Box Medium Box PAK Rack …"
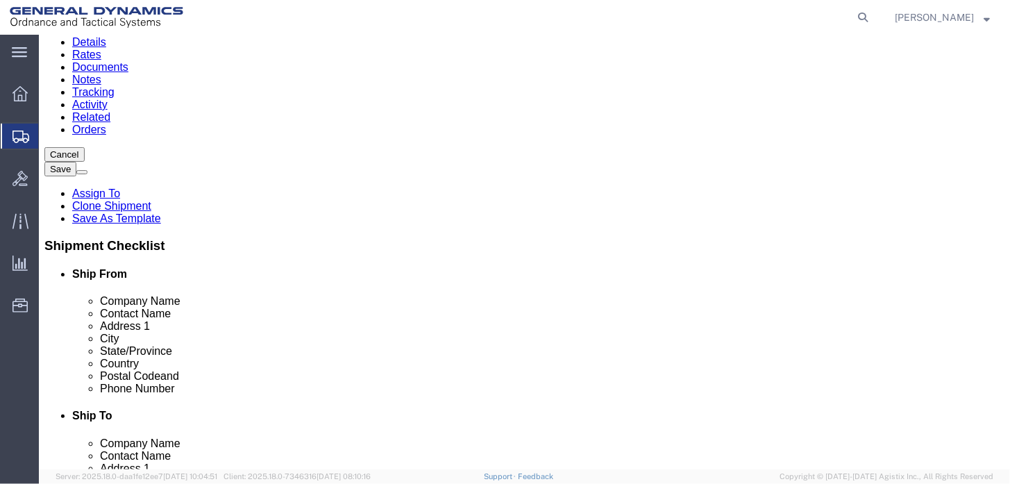
scroll to position [43, 0]
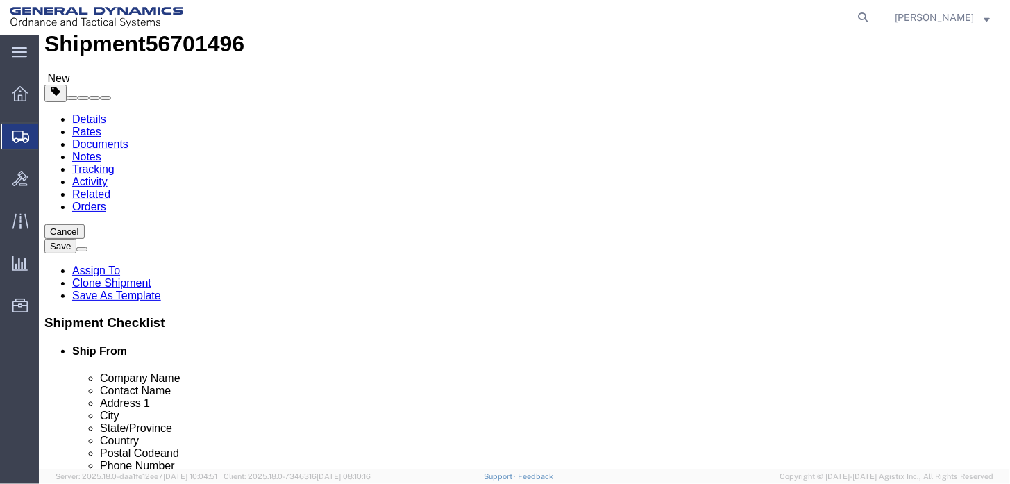
click div "13 x Your Packaging Package Type Select Envelope Large Box Medium Box PAK Rack …"
click icon
click link "Add Content"
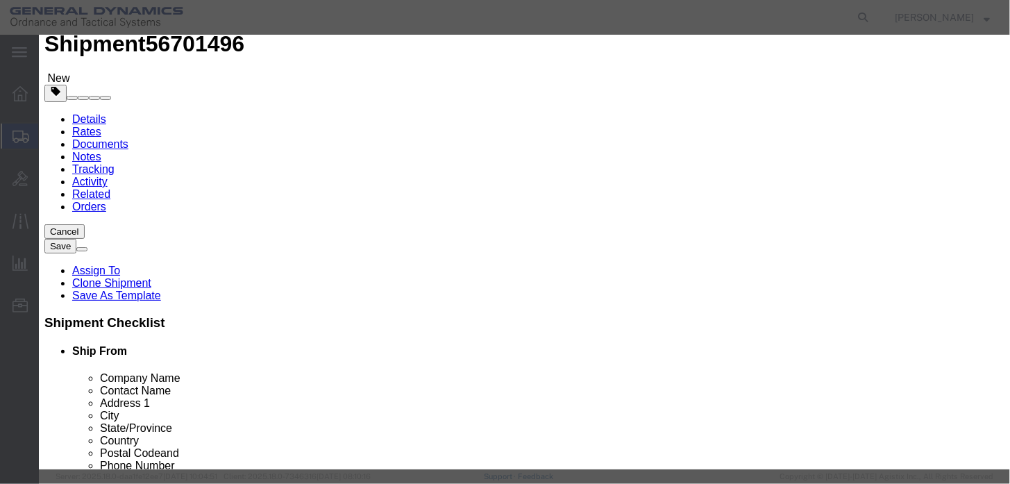
click input "text"
type input "CSA"
drag, startPoint x: 273, startPoint y: 133, endPoint x: 176, endPoint y: 131, distance: 96.5
click div "Pieces 0 Select Bag Barrels 100Board Feet Bottle Box Blister Pack Carats Can Ca…"
type input "13"
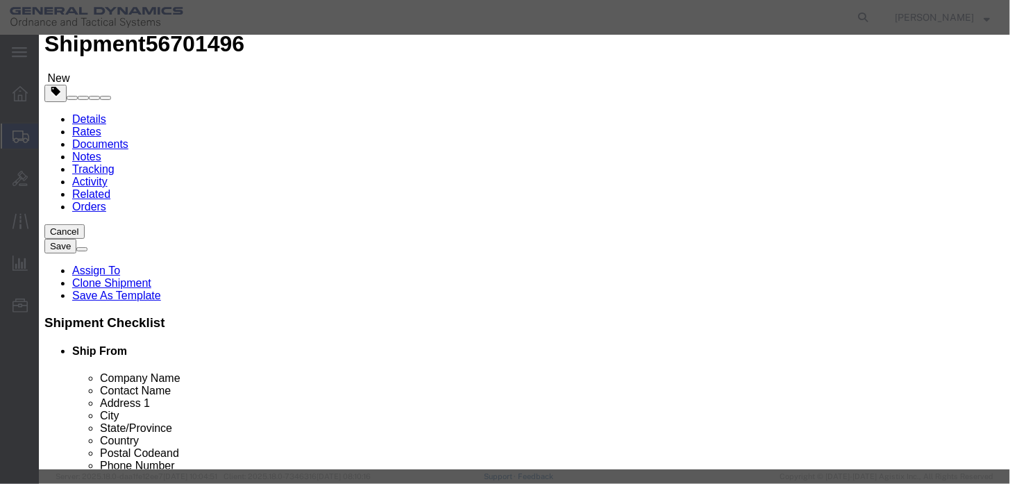
click input "text"
type input "1"
click div "Product Name CSA C Pieces 13 Select Bag Barrels 100Board Feet Bottle Box Bliste…"
click button "Save & Close"
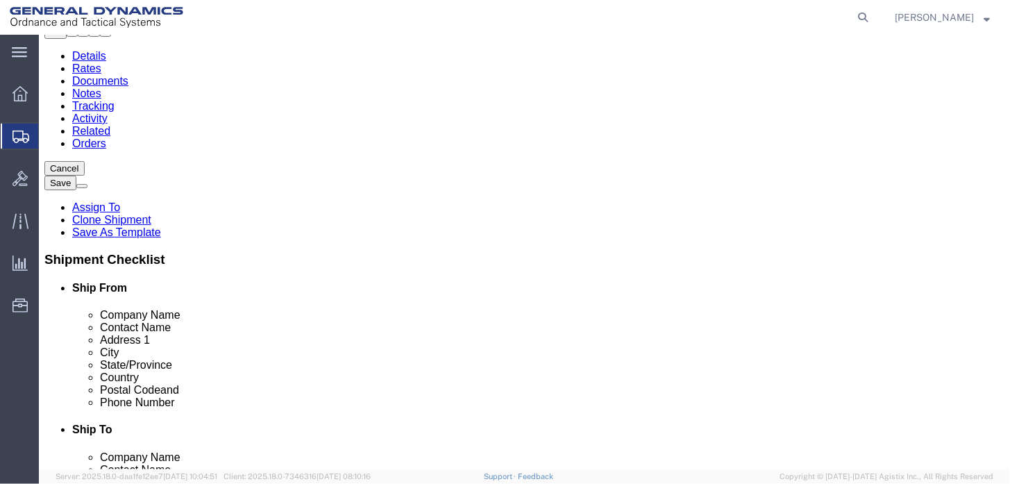
scroll to position [182, 0]
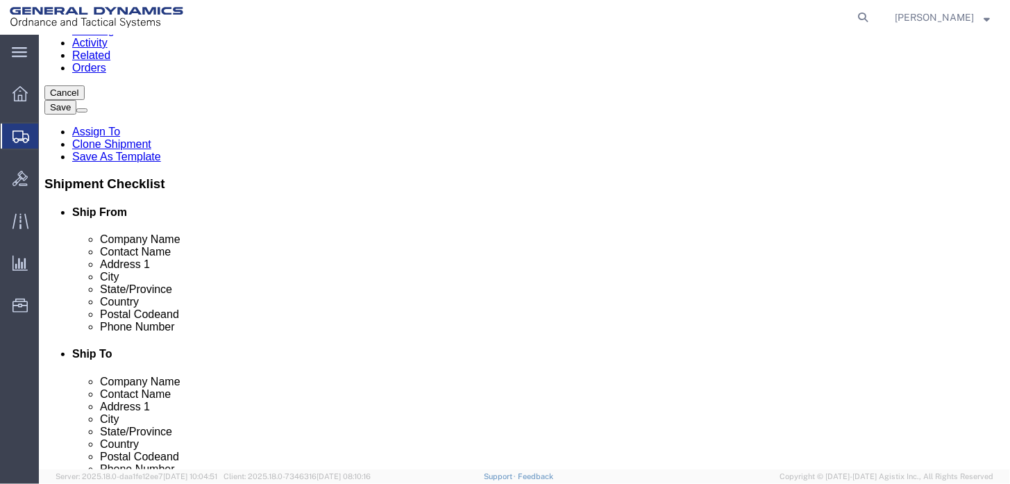
click link "Delete this content"
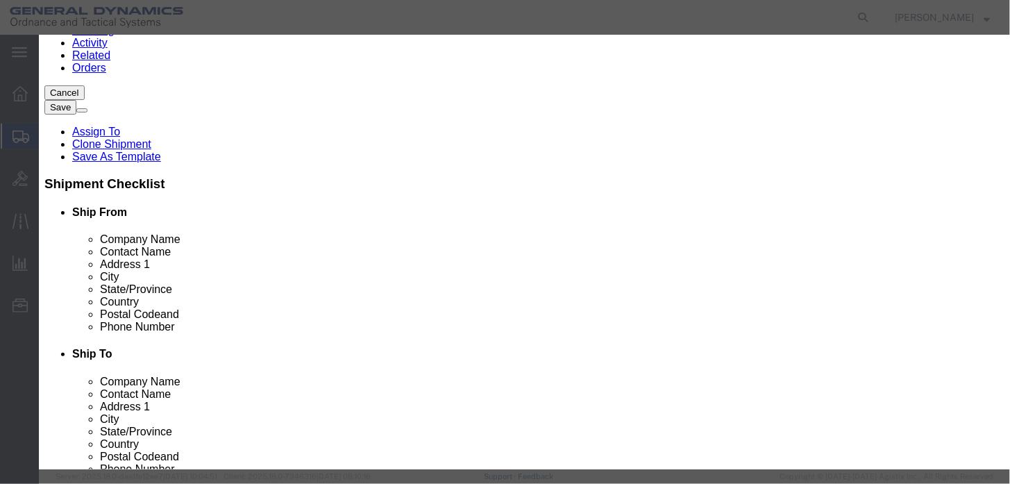
click button "Yes"
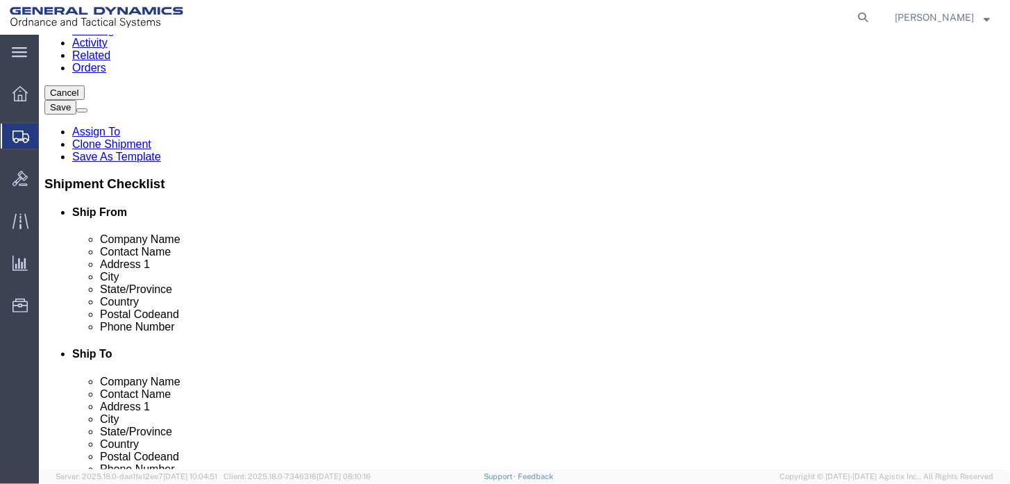
click div "Rate Shipment Send To Bid Rate And Send To Bid"
click button "Rate Shipment"
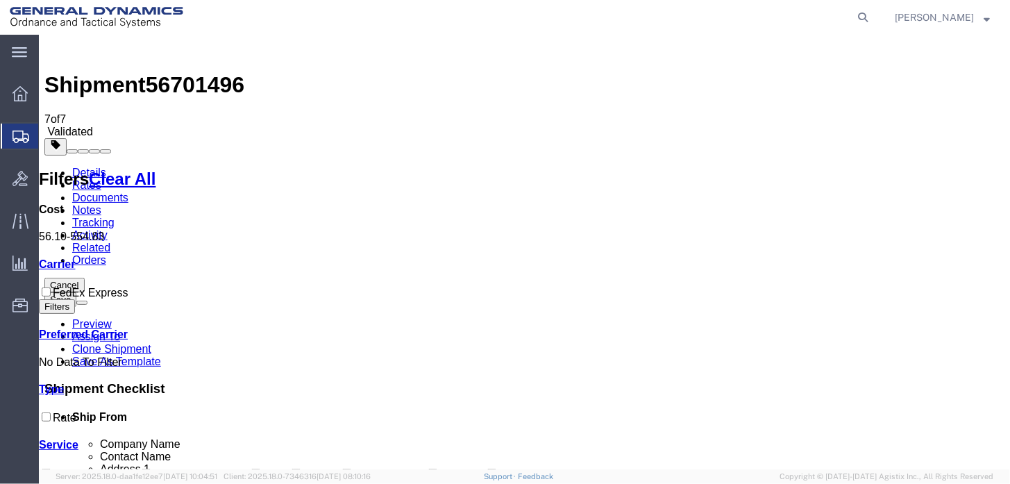
scroll to position [0, 0]
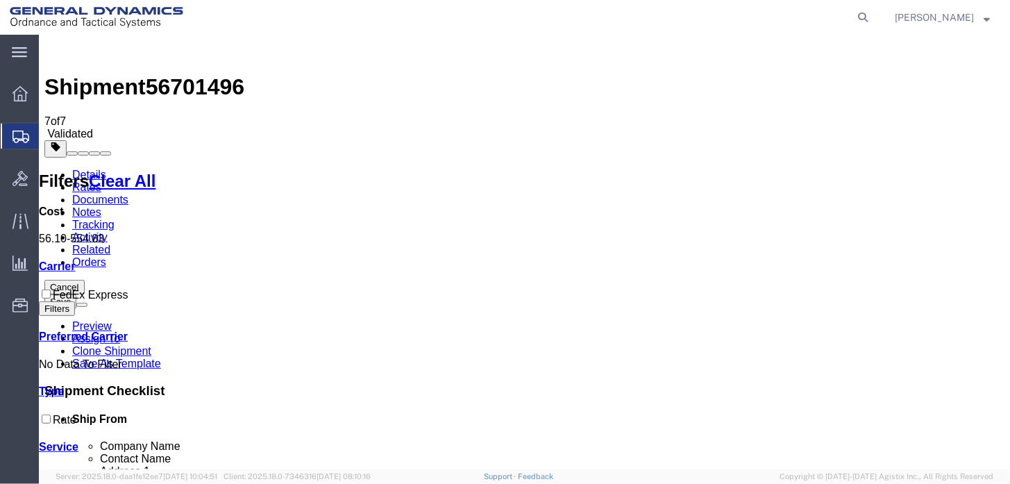
drag, startPoint x: 337, startPoint y: 167, endPoint x: 393, endPoint y: 166, distance: 56.9
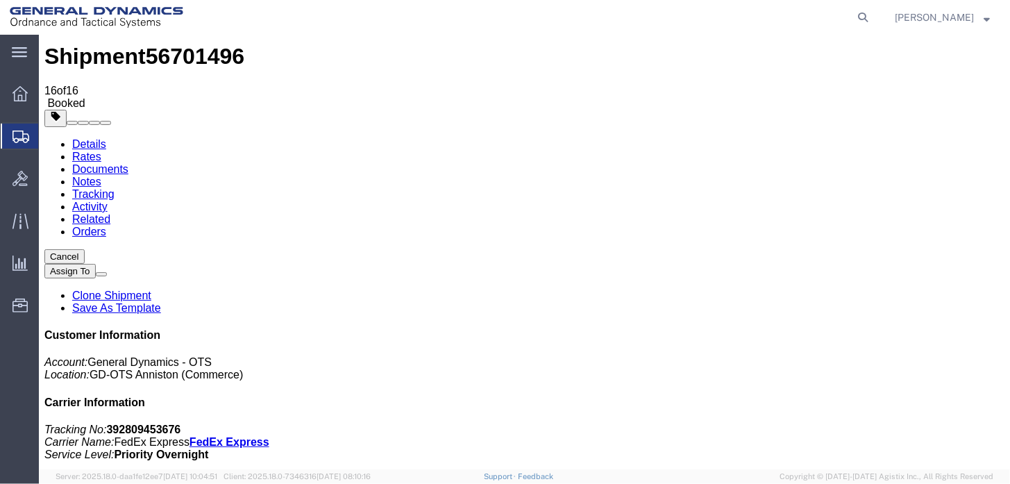
scroll to position [28, 0]
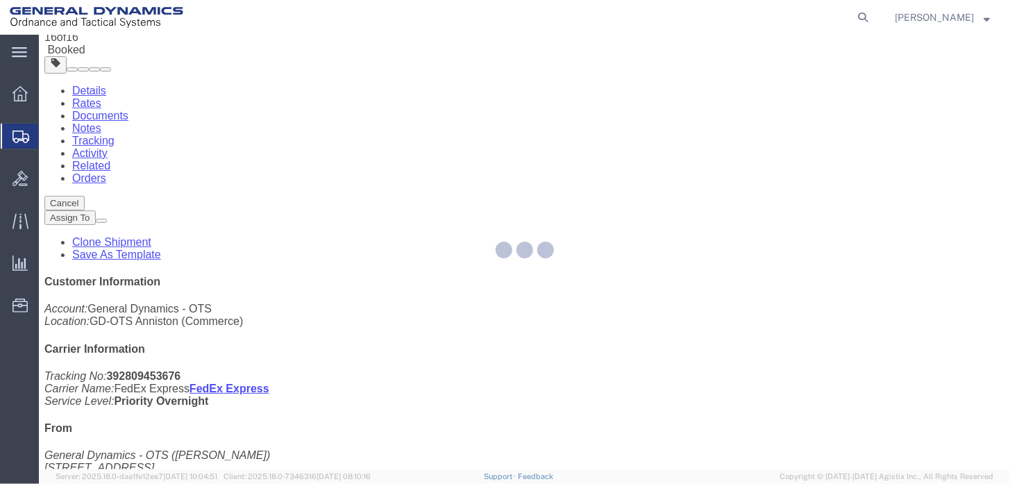
scroll to position [167, 0]
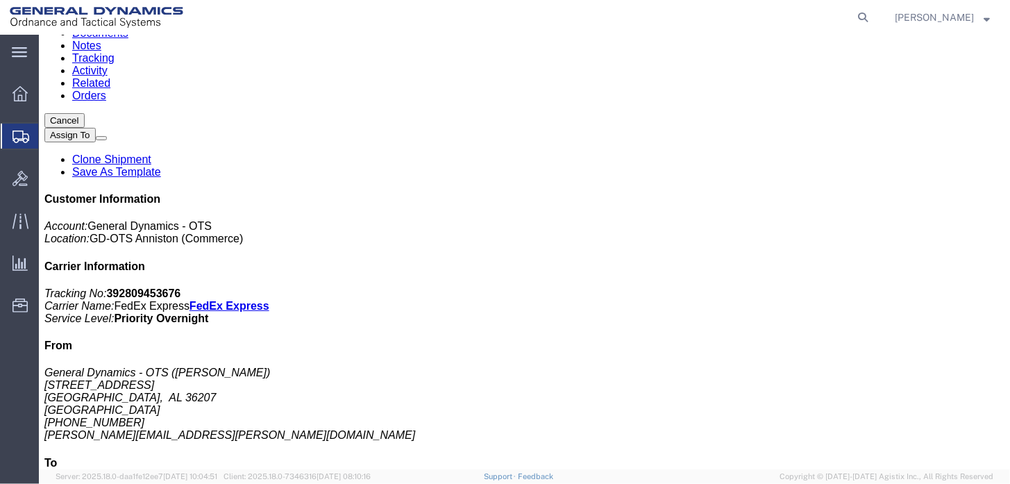
drag, startPoint x: 400, startPoint y: 411, endPoint x: 436, endPoint y: 135, distance: 278.5
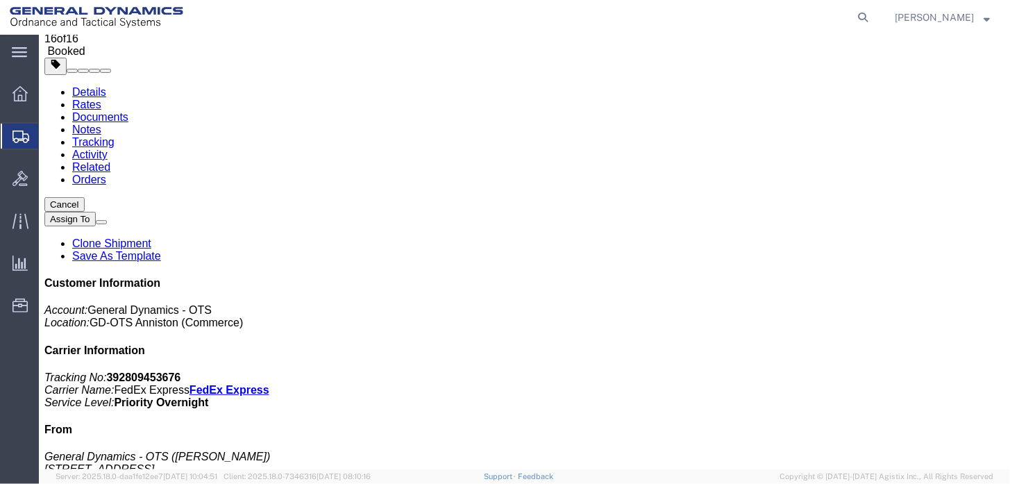
scroll to position [0, 0]
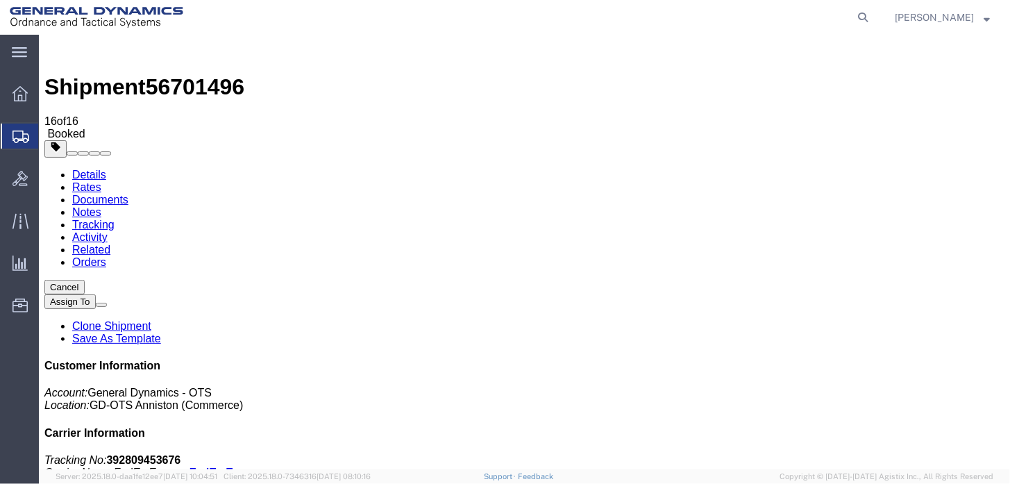
checkbox input "true"
